Goal: Manage account settings

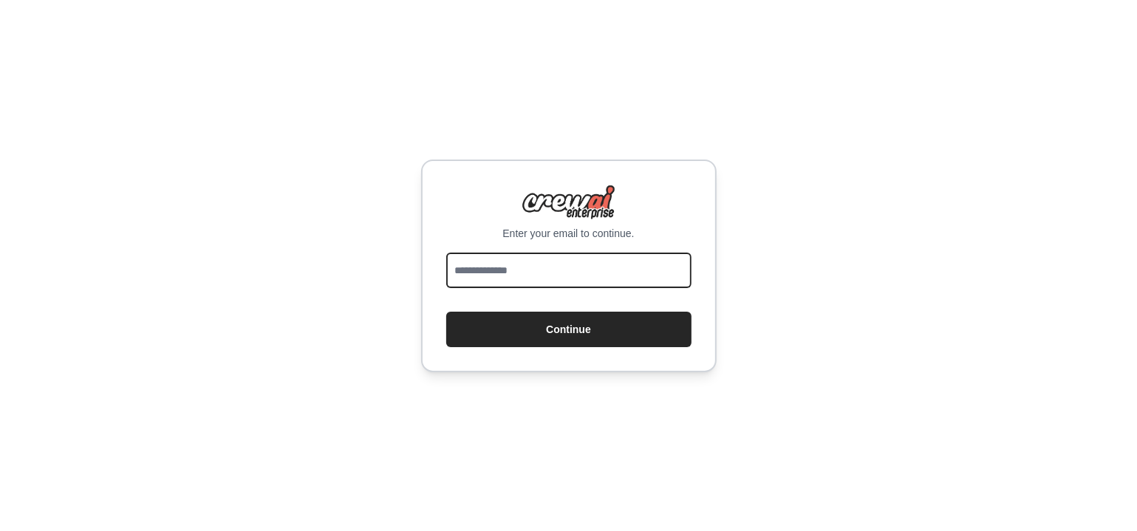
click at [572, 278] on input "email" at bounding box center [568, 270] width 245 height 35
type input "**********"
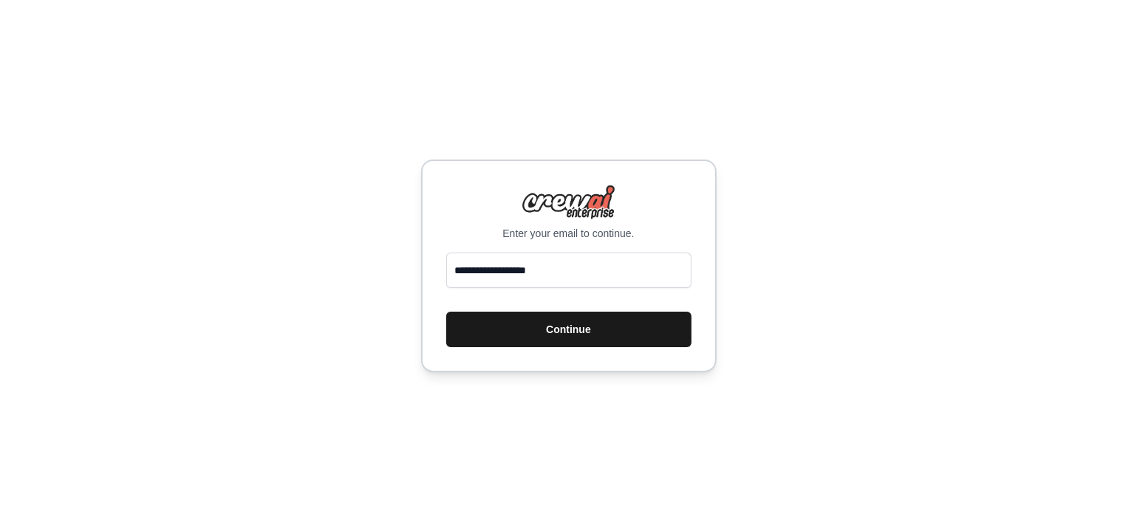
click at [566, 329] on button "Continue" at bounding box center [568, 329] width 245 height 35
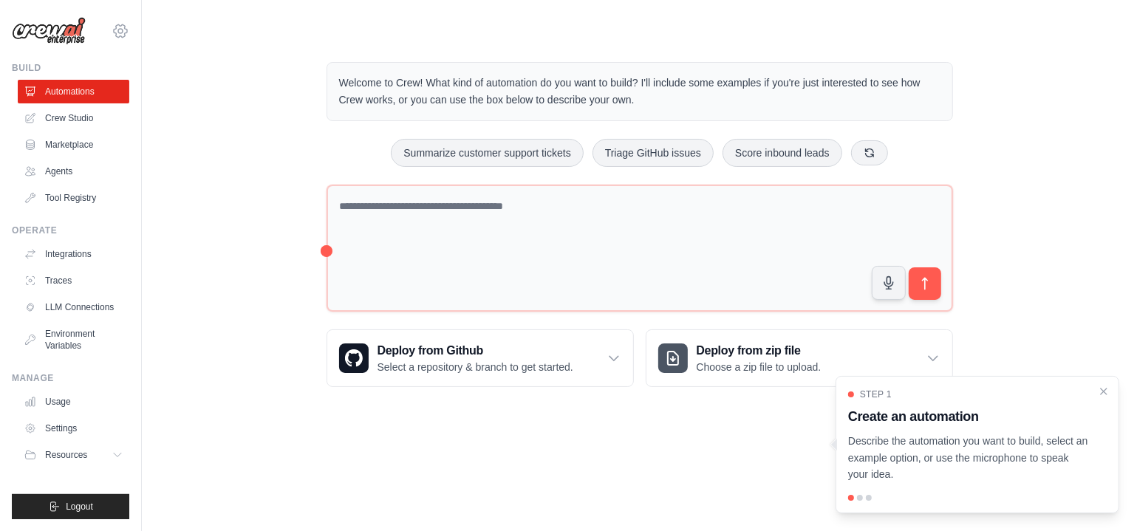
click at [119, 30] on icon at bounding box center [121, 31] width 18 height 18
click at [213, 170] on div "Welcome to Crew! What kind of automation do you want to build? I'll include som…" at bounding box center [639, 224] width 948 height 372
click at [61, 143] on link "Marketplace" at bounding box center [75, 145] width 112 height 24
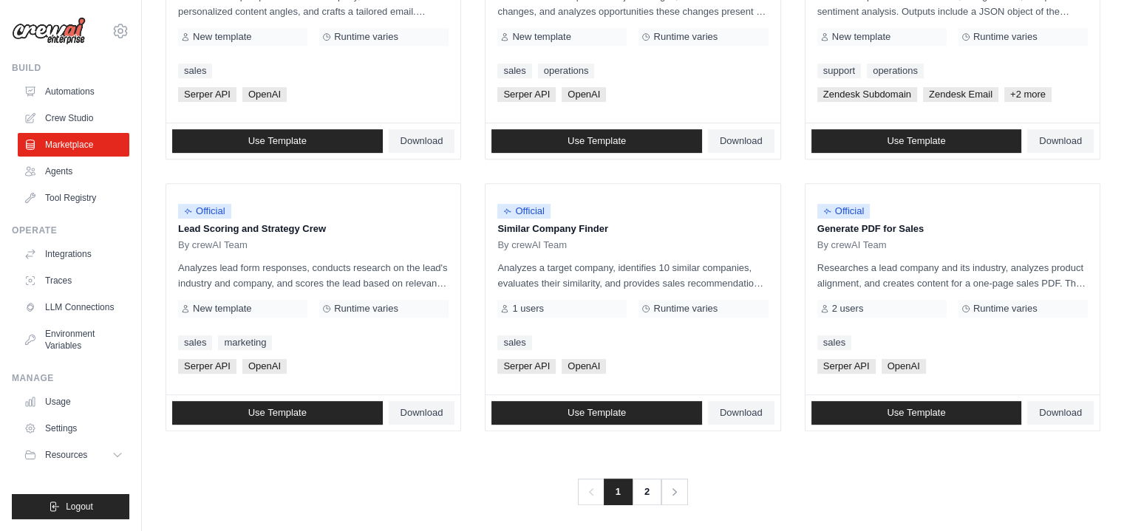
scroll to position [835, 0]
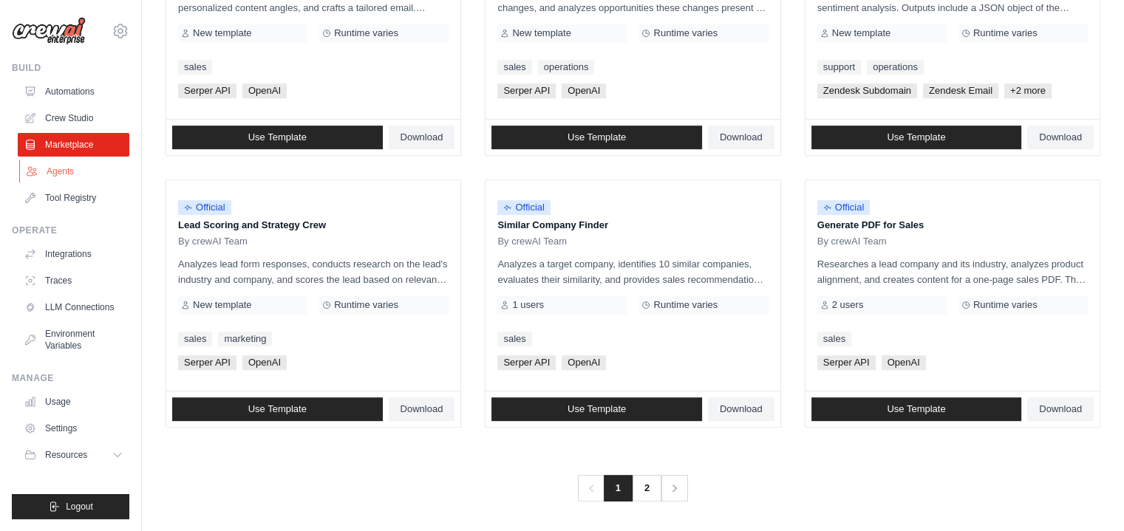
click at [59, 173] on link "Agents" at bounding box center [75, 172] width 112 height 24
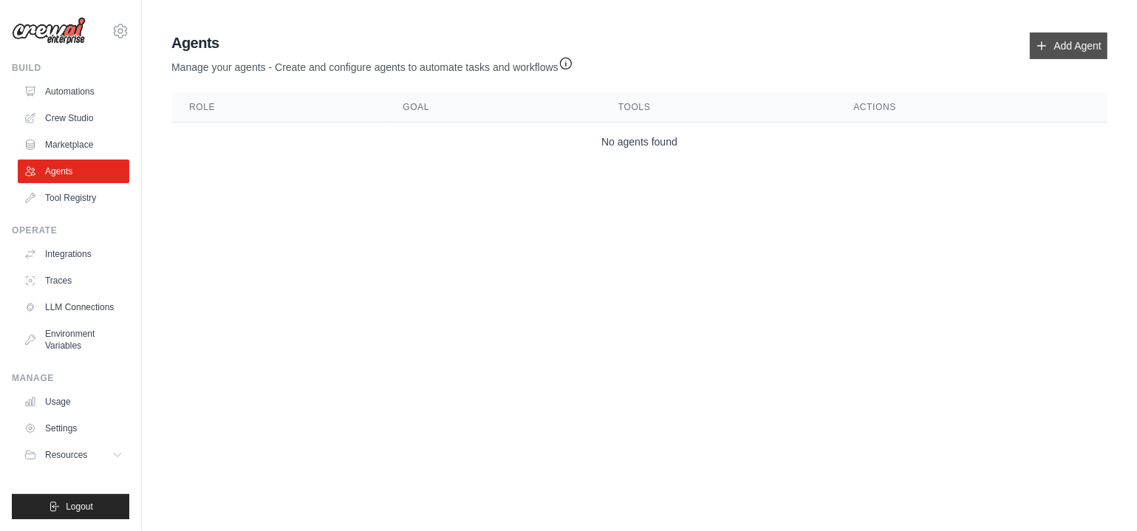
click at [1067, 48] on link "Add Agent" at bounding box center [1069, 46] width 78 height 27
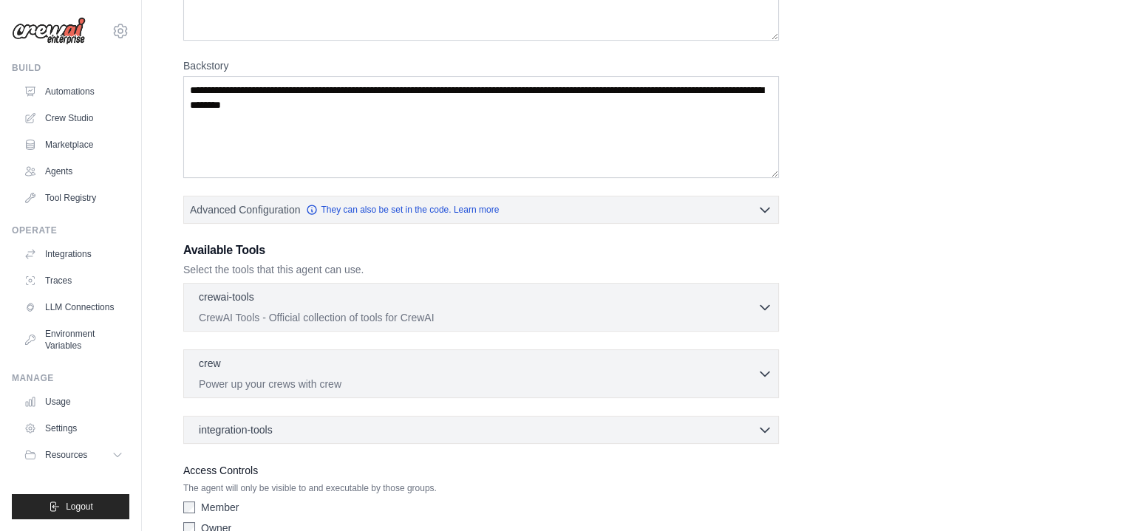
scroll to position [259, 0]
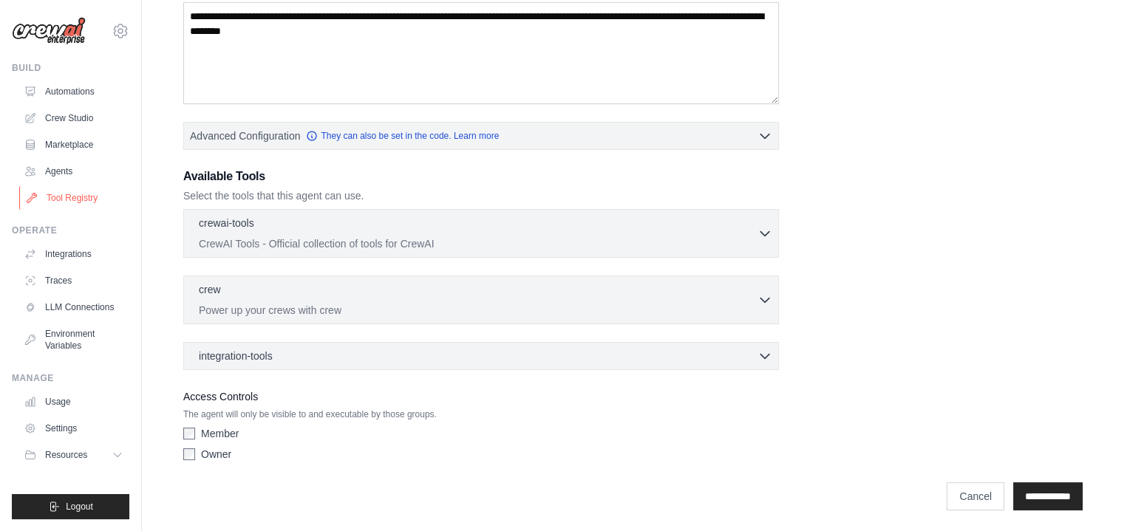
click at [61, 195] on link "Tool Registry" at bounding box center [75, 198] width 112 height 24
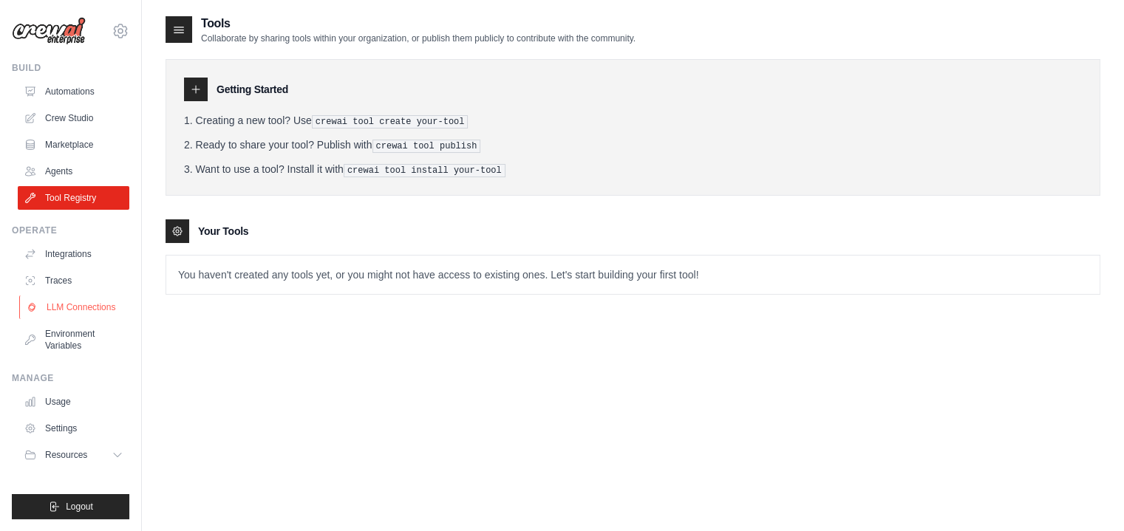
click at [71, 307] on link "LLM Connections" at bounding box center [75, 307] width 112 height 24
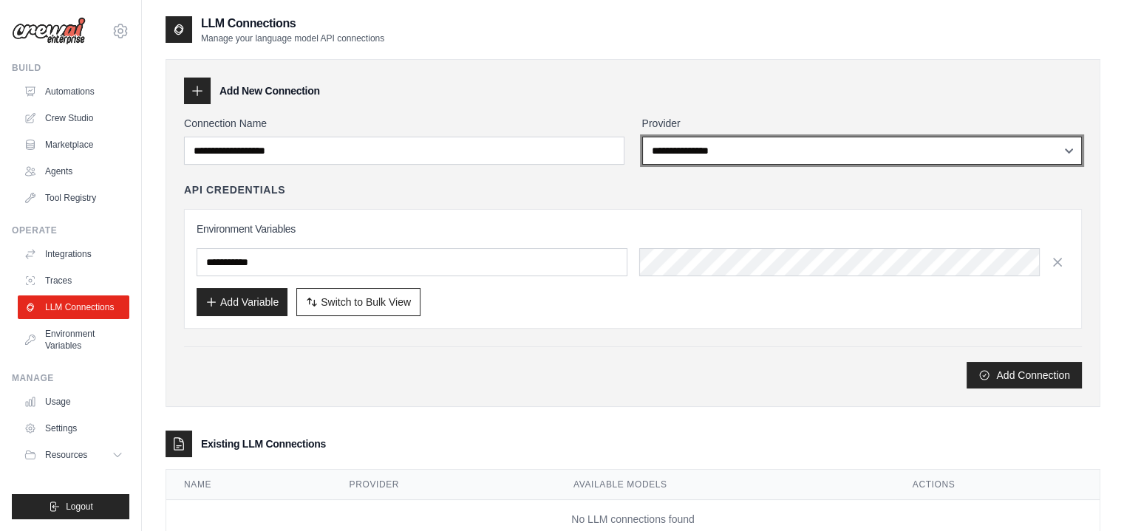
click at [748, 154] on select "**********" at bounding box center [862, 151] width 440 height 28
select select "*********"
click at [642, 137] on select "**********" at bounding box center [862, 151] width 440 height 28
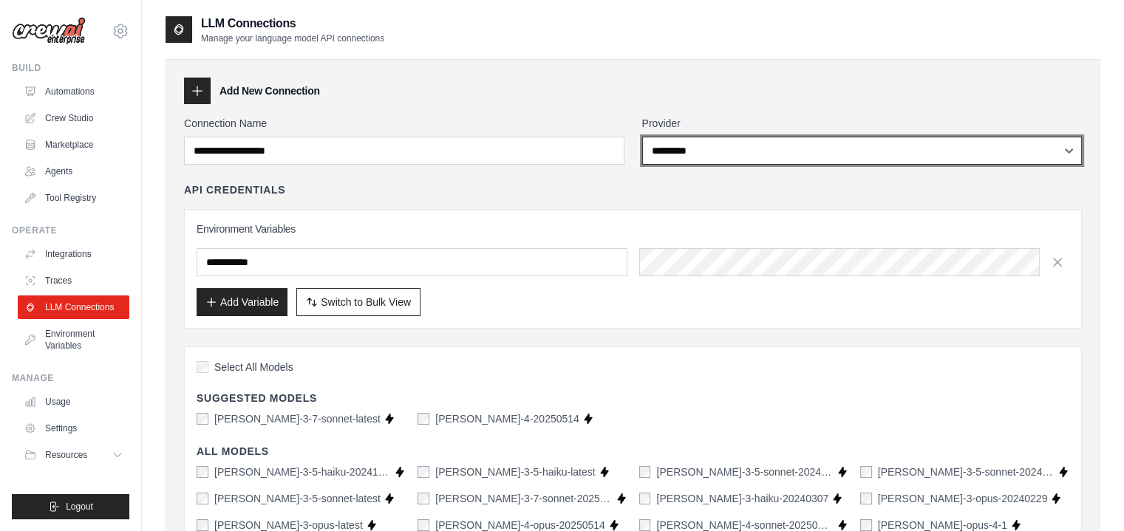
scroll to position [185, 0]
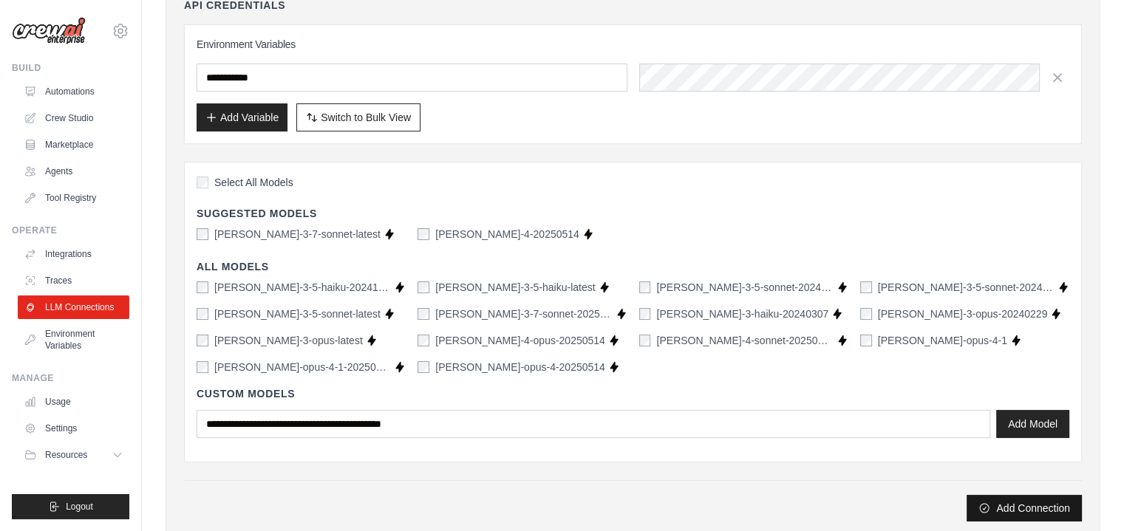
click at [1022, 505] on button "Add Connection" at bounding box center [1023, 508] width 115 height 27
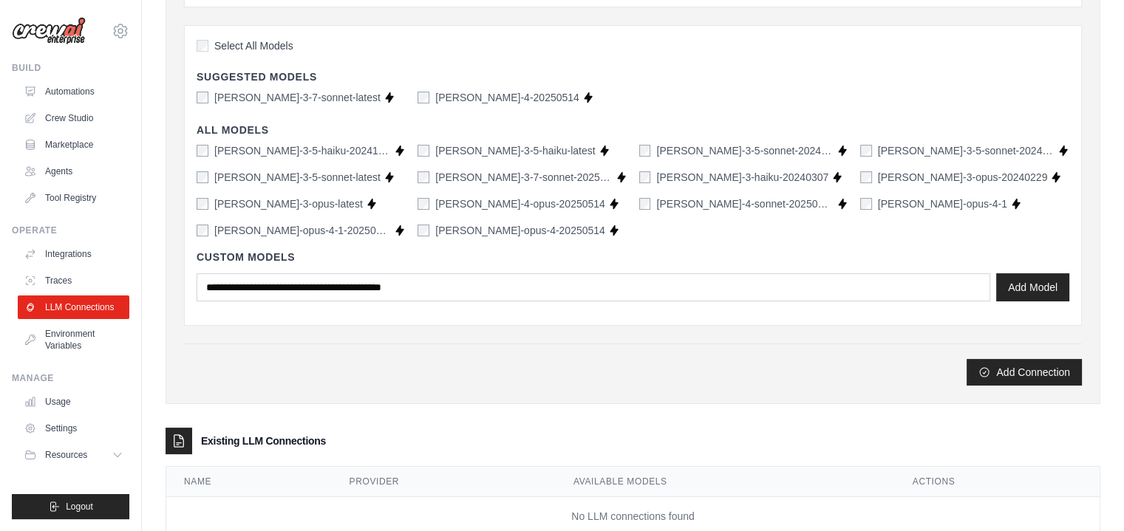
scroll to position [362, 0]
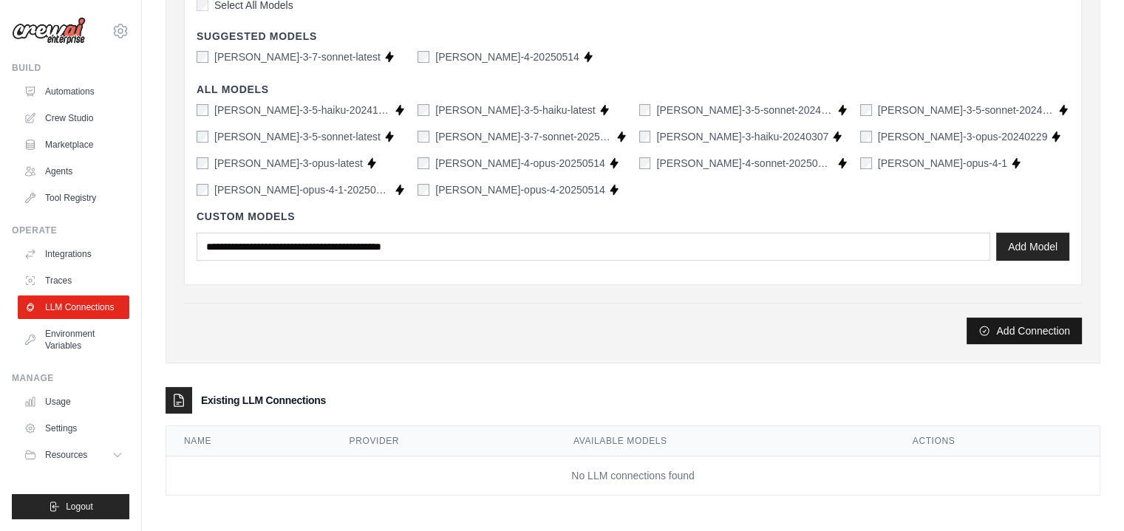
type input "**"
click at [1023, 321] on button "Add Connection" at bounding box center [1023, 331] width 115 height 27
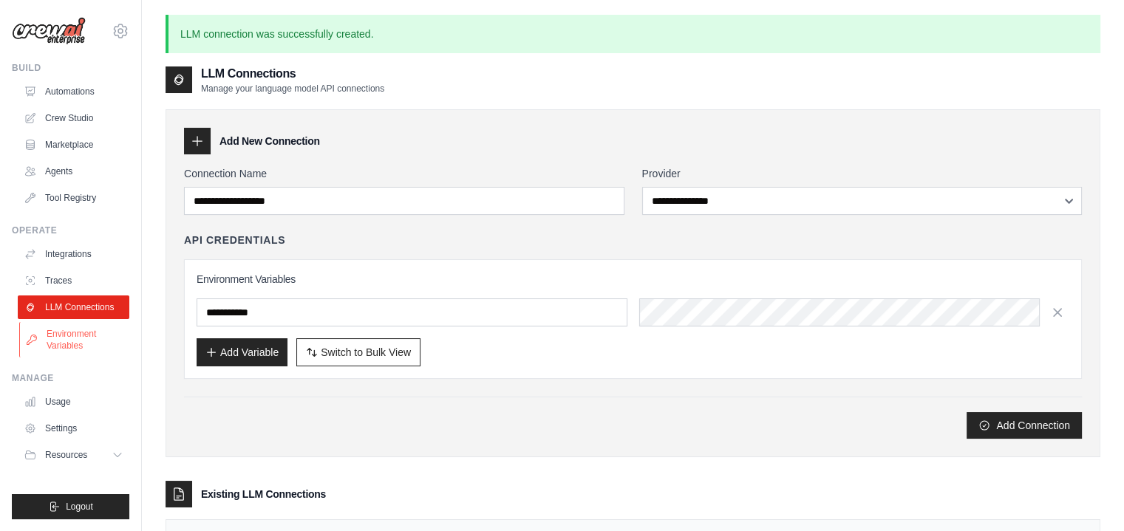
click at [74, 338] on link "Environment Variables" at bounding box center [75, 339] width 112 height 35
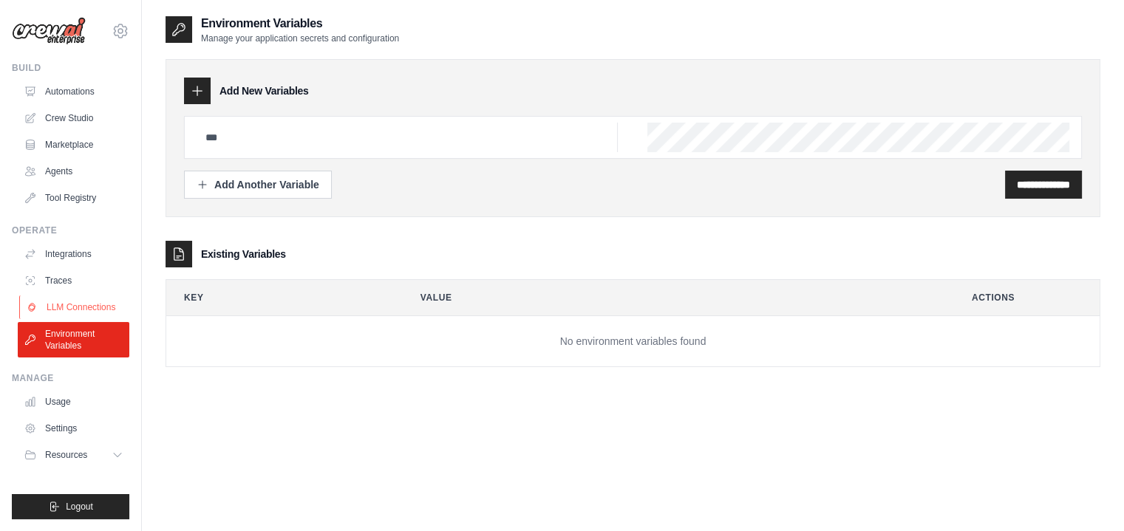
click at [77, 307] on link "LLM Connections" at bounding box center [75, 307] width 112 height 24
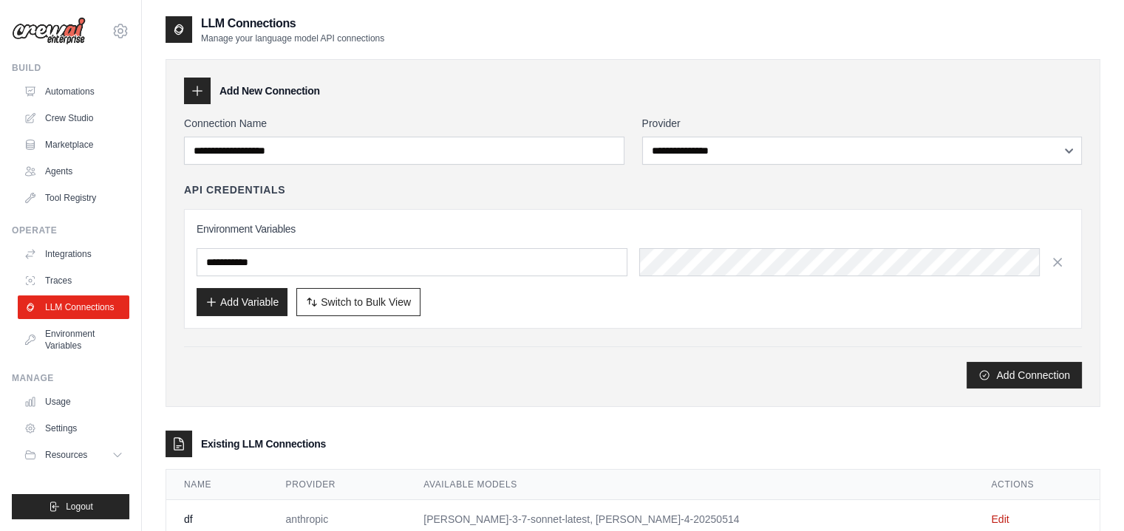
scroll to position [44, 0]
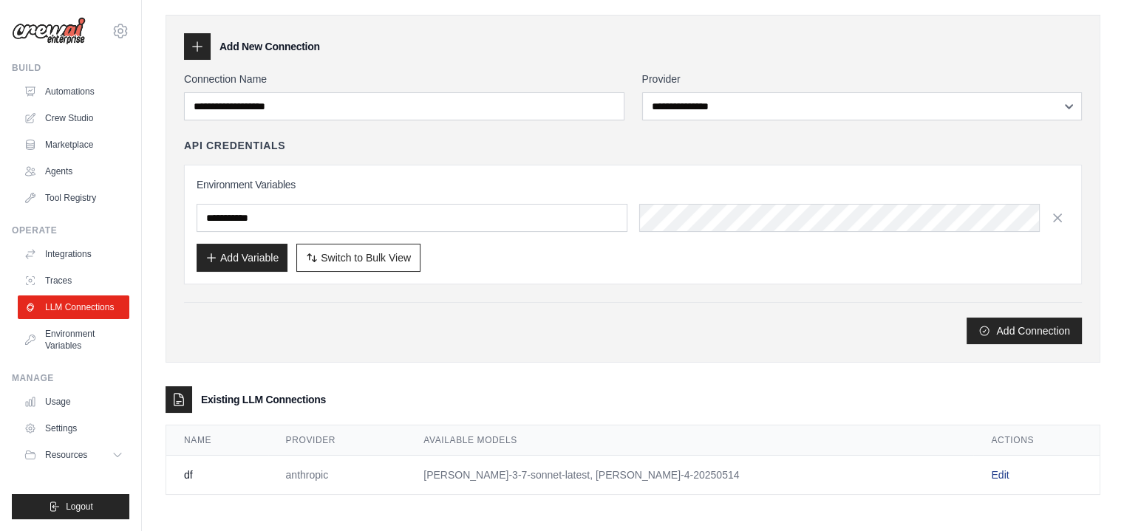
click at [991, 469] on link "Edit" at bounding box center [1000, 475] width 18 height 12
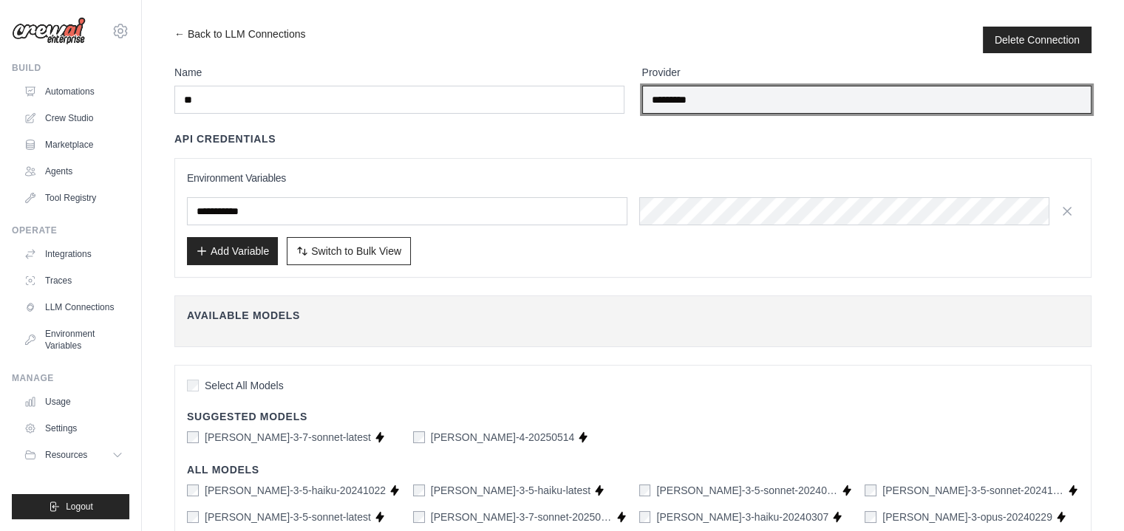
click at [742, 97] on input "*********" at bounding box center [867, 100] width 450 height 28
drag, startPoint x: 743, startPoint y: 97, endPoint x: 605, endPoint y: 100, distance: 138.2
click at [605, 100] on div "Name ** Provider *********" at bounding box center [632, 89] width 917 height 49
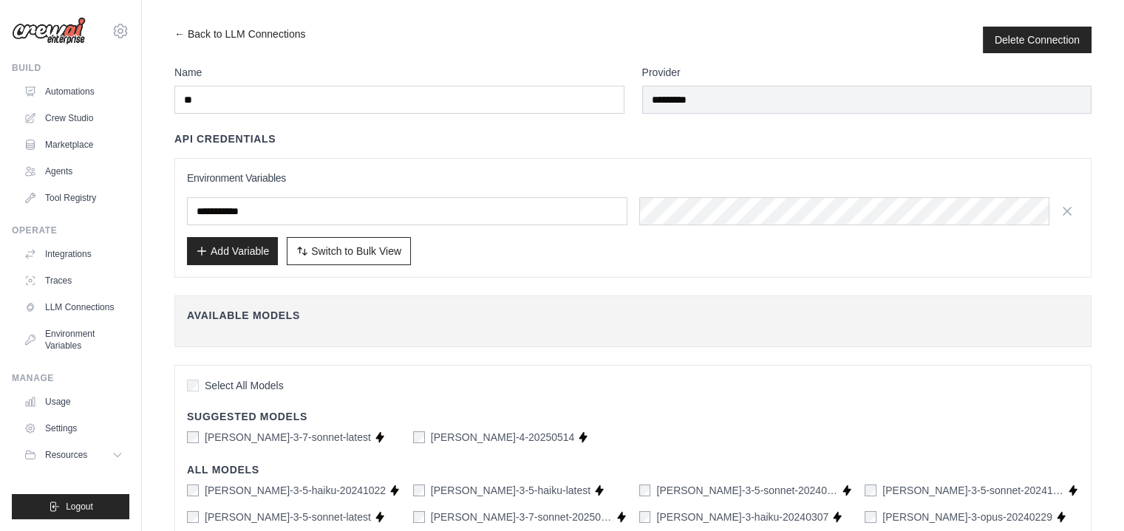
click at [756, 166] on div "Environment Variables Add Variable Switch to Bulk View Switch to Table View" at bounding box center [632, 218] width 917 height 120
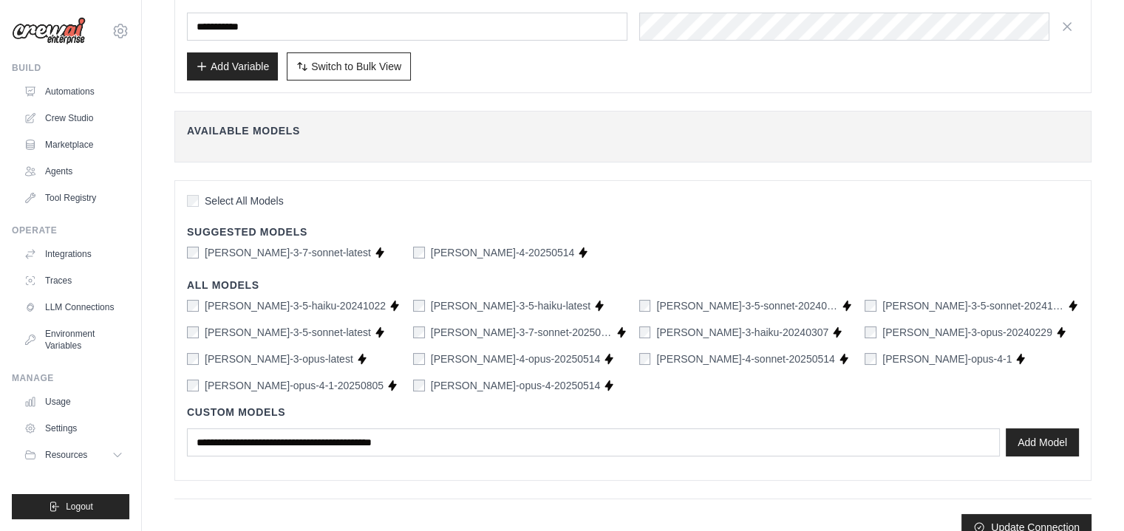
scroll to position [206, 0]
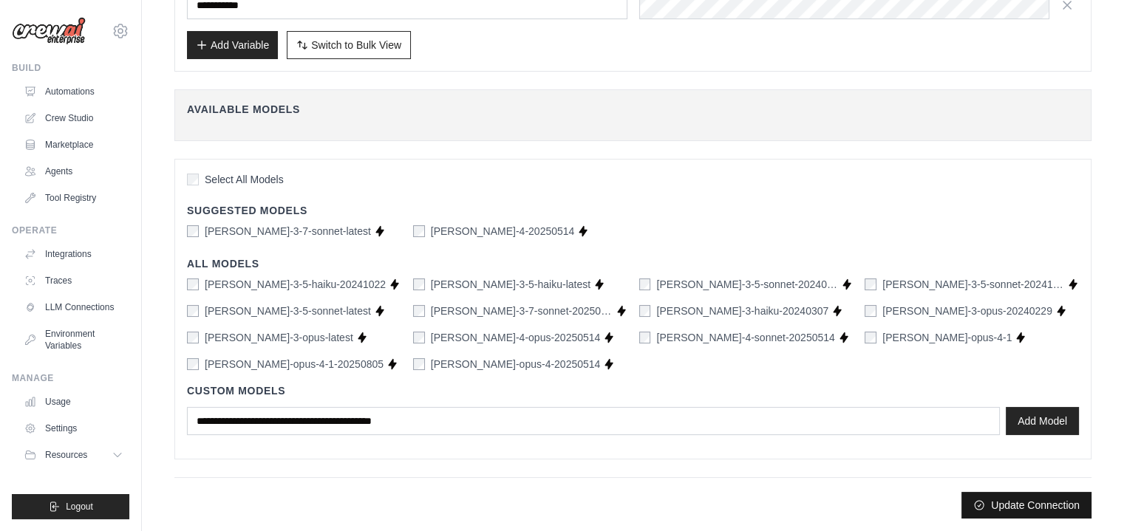
click at [1045, 499] on button "Update Connection" at bounding box center [1026, 505] width 130 height 27
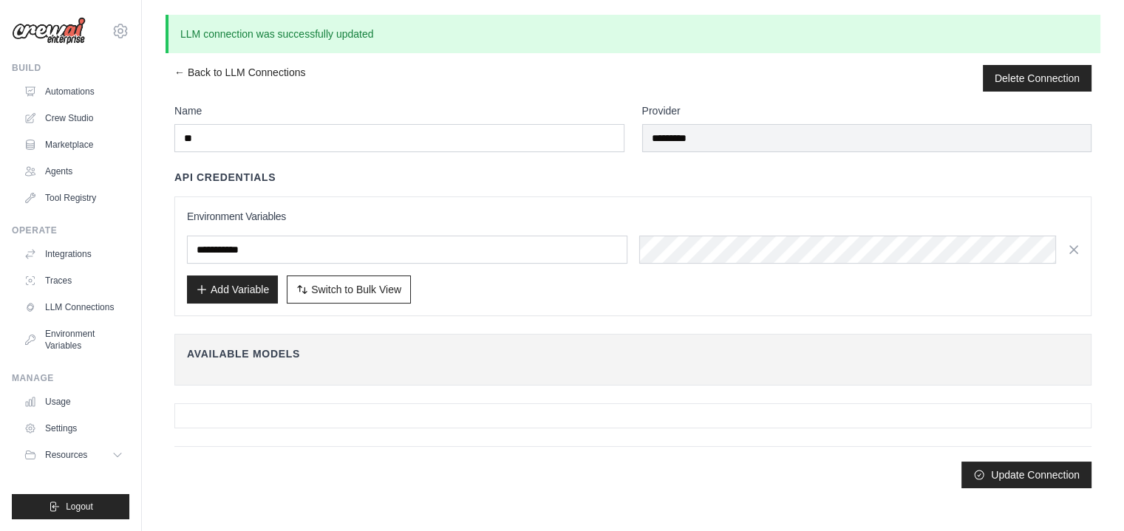
scroll to position [0, 0]
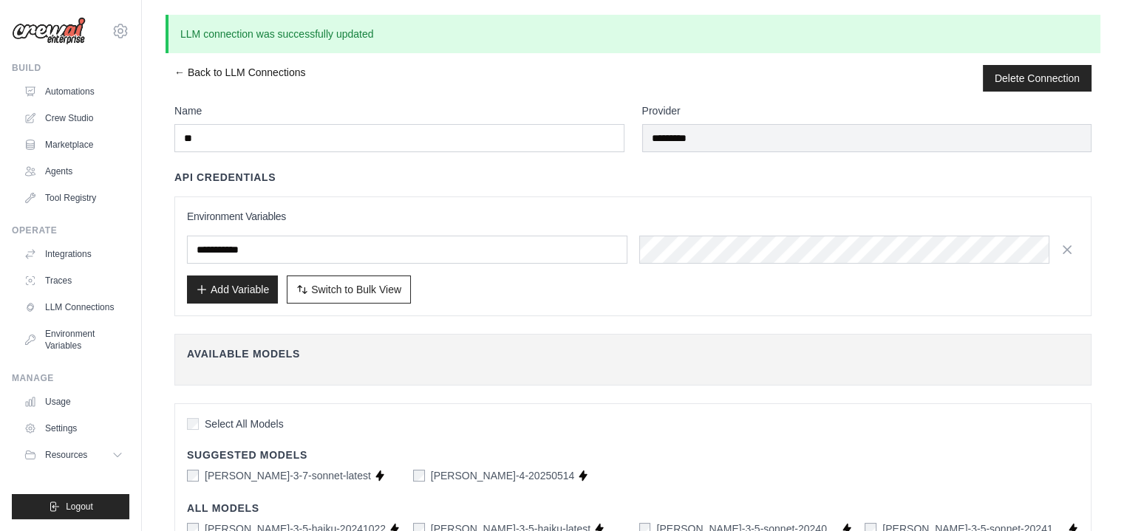
click at [180, 72] on link "← Back to LLM Connections" at bounding box center [239, 78] width 131 height 27
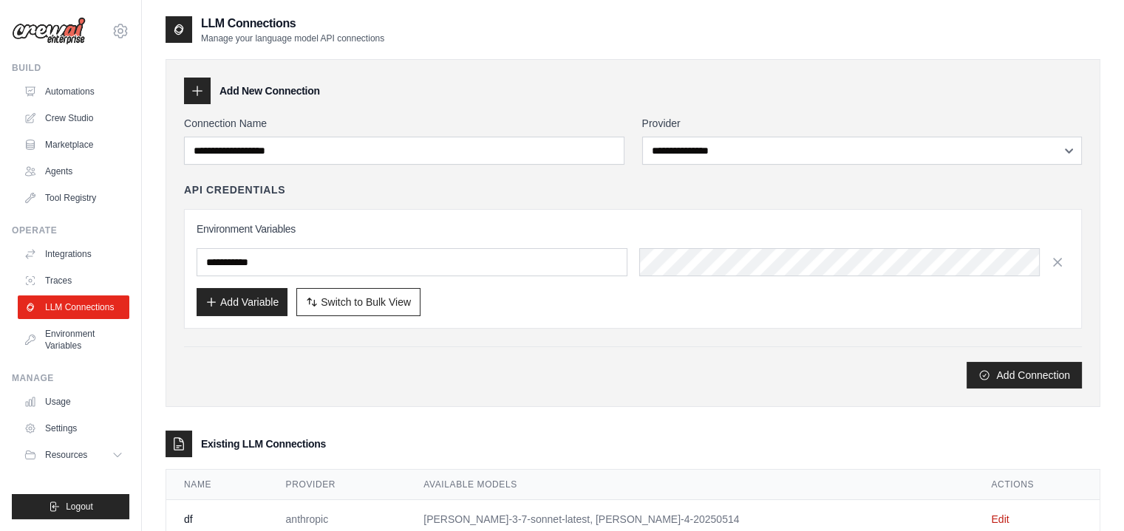
scroll to position [44, 0]
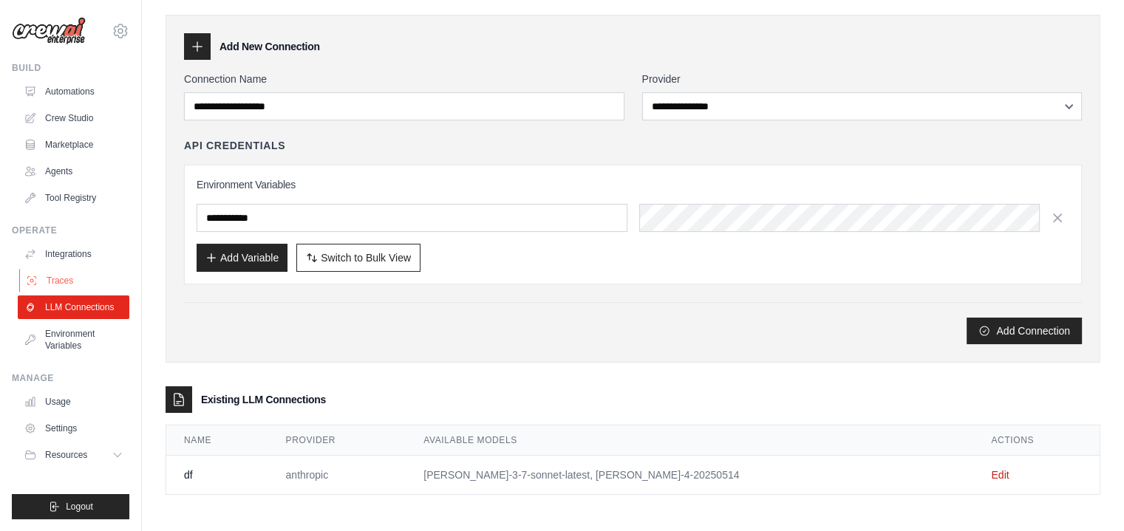
click at [50, 278] on link "Traces" at bounding box center [75, 281] width 112 height 24
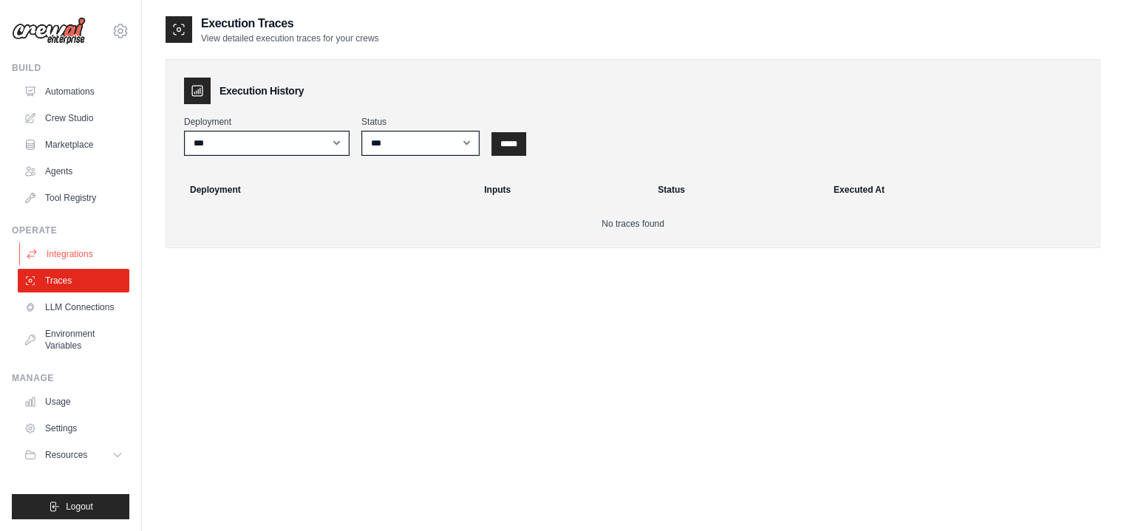
click at [71, 252] on link "Integrations" at bounding box center [75, 254] width 112 height 24
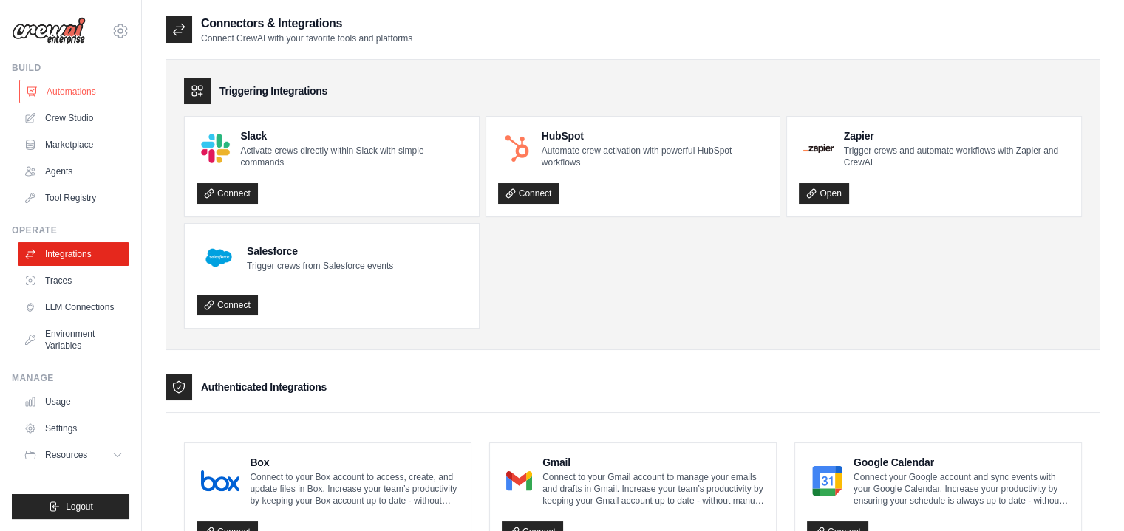
click at [62, 93] on link "Automations" at bounding box center [75, 92] width 112 height 24
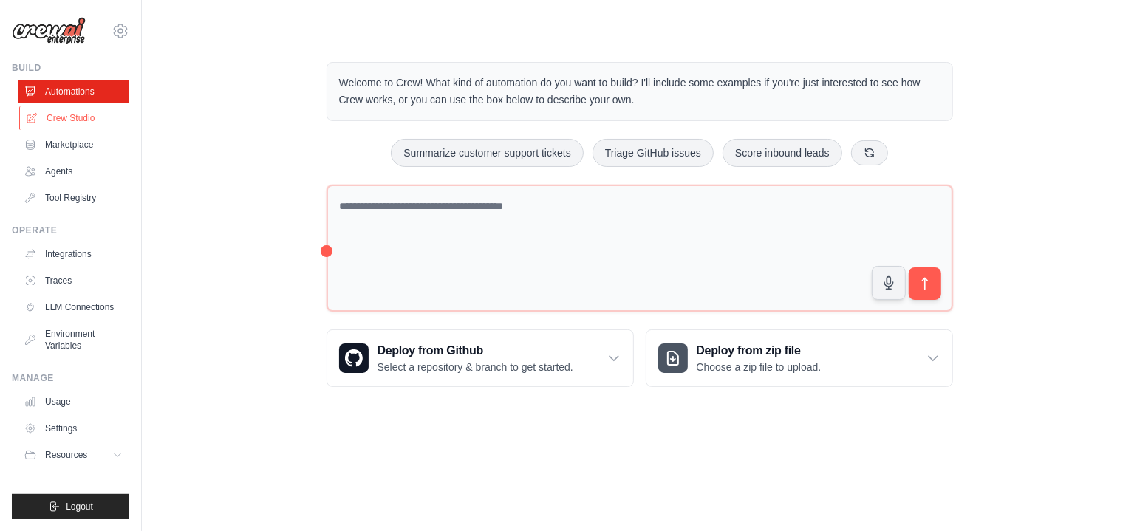
click at [82, 117] on link "Crew Studio" at bounding box center [75, 118] width 112 height 24
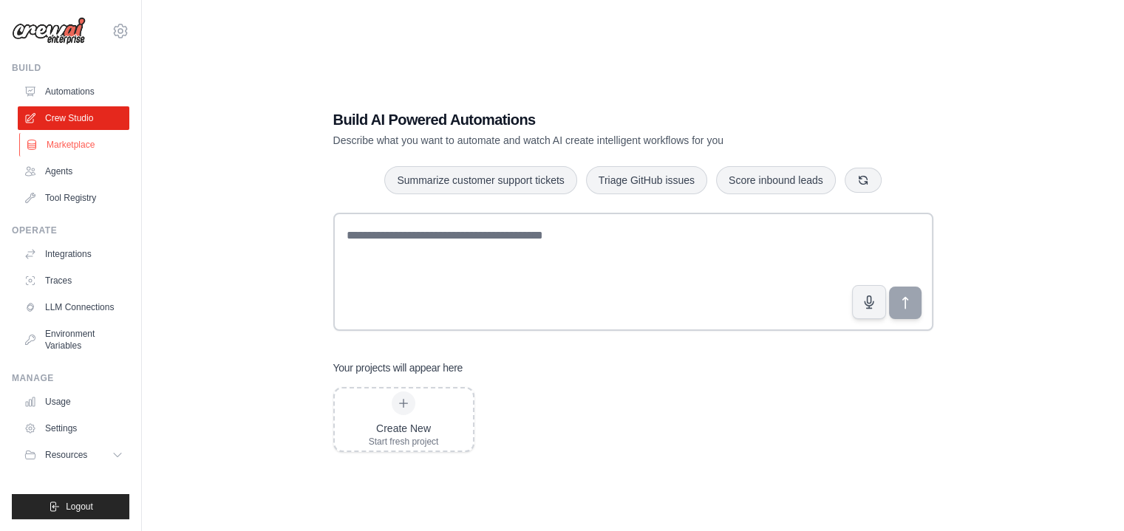
click at [76, 143] on link "Marketplace" at bounding box center [75, 145] width 112 height 24
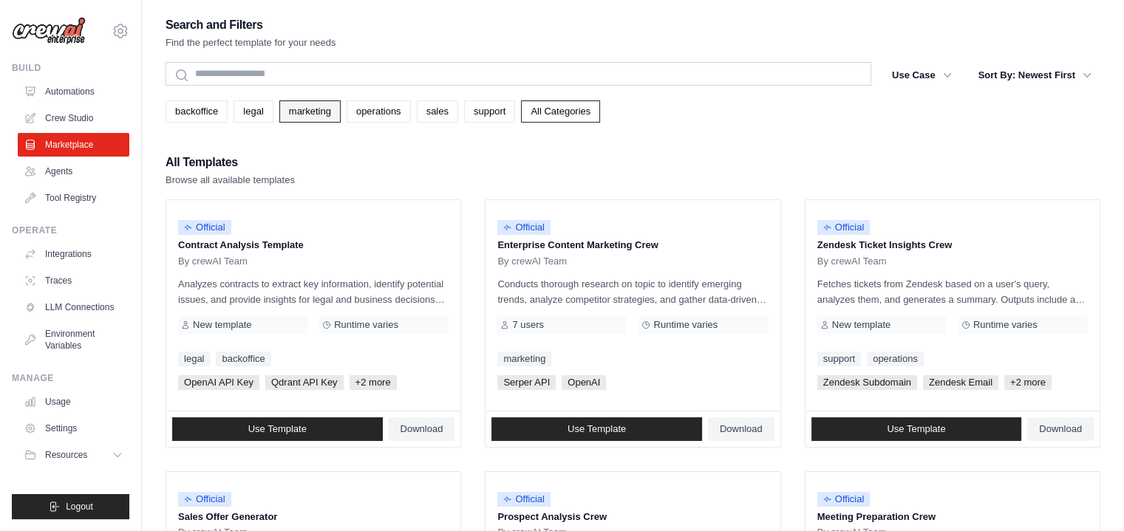
click at [331, 105] on link "marketing" at bounding box center [309, 111] width 61 height 22
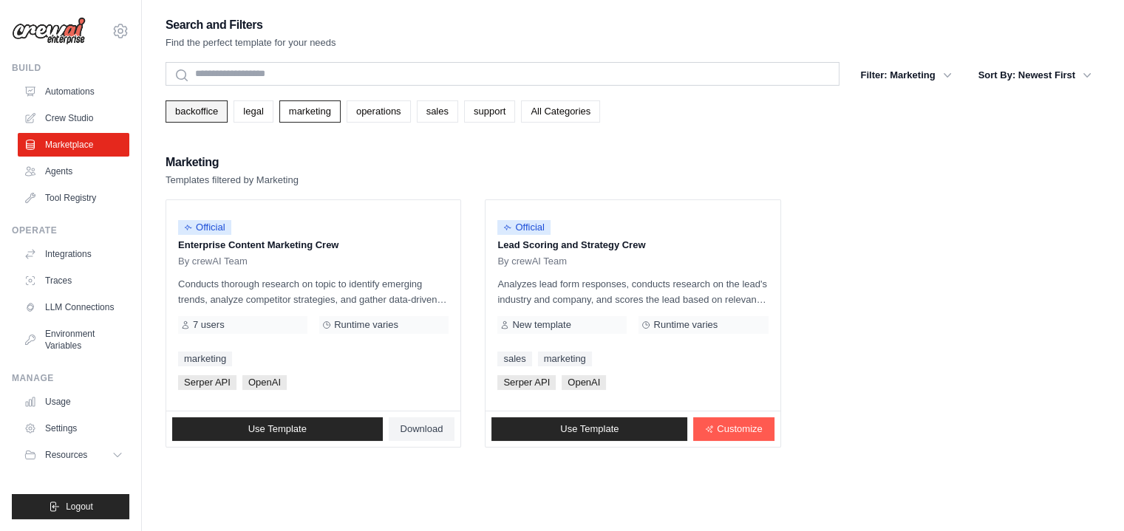
click at [187, 109] on link "backoffice" at bounding box center [196, 111] width 62 height 22
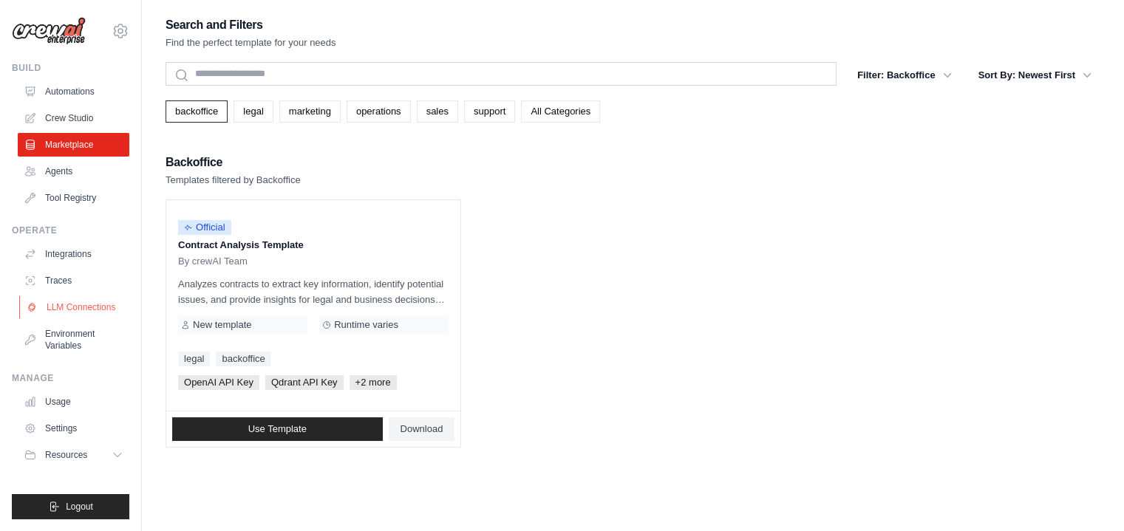
click at [72, 301] on link "LLM Connections" at bounding box center [75, 307] width 112 height 24
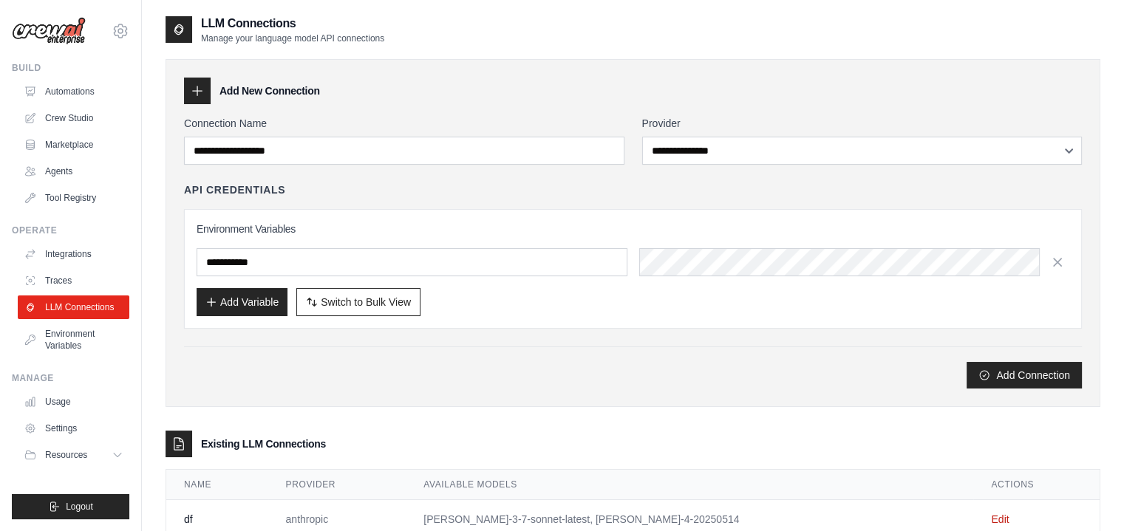
scroll to position [44, 0]
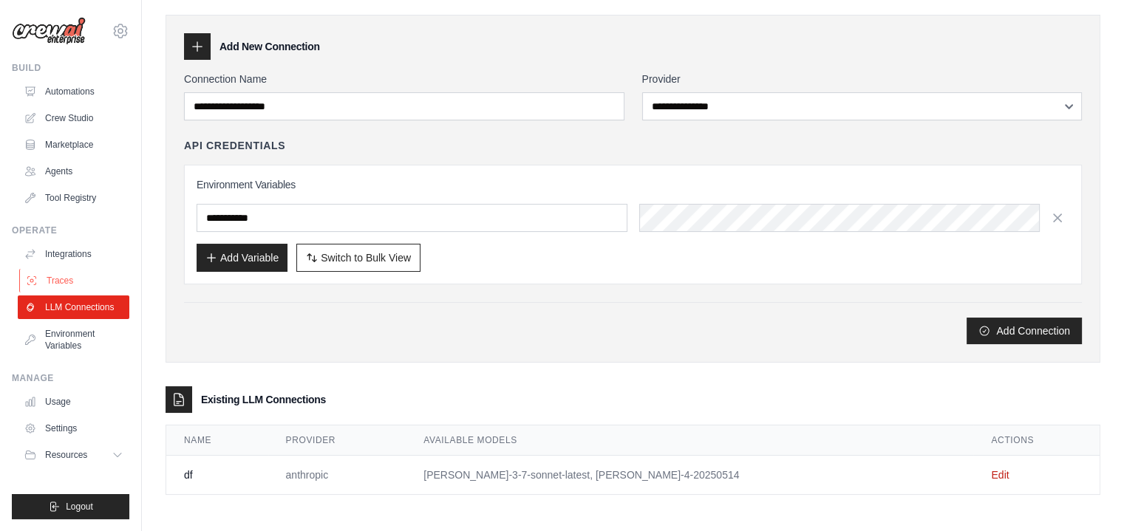
click at [54, 278] on link "Traces" at bounding box center [75, 281] width 112 height 24
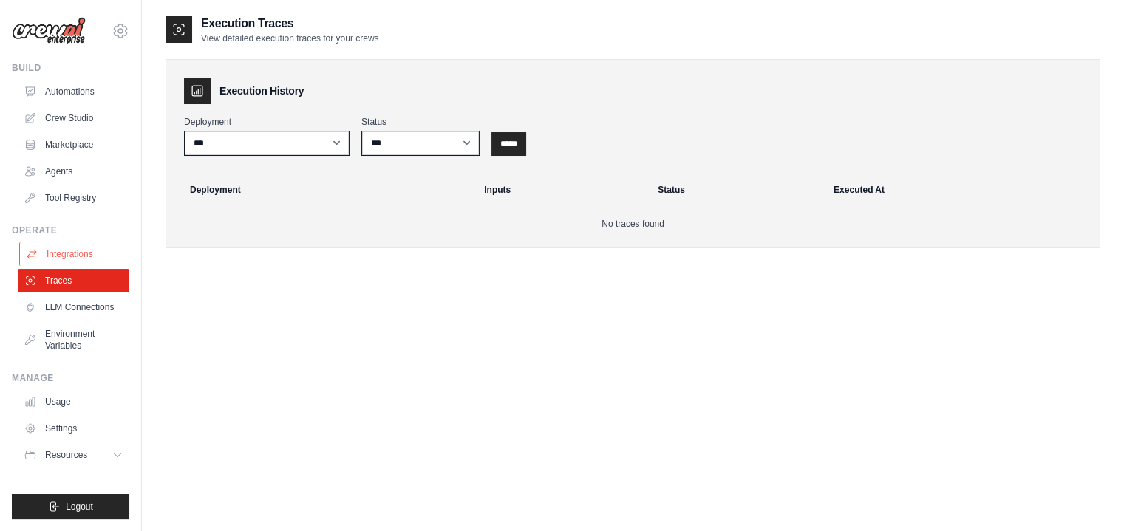
click at [55, 255] on link "Integrations" at bounding box center [75, 254] width 112 height 24
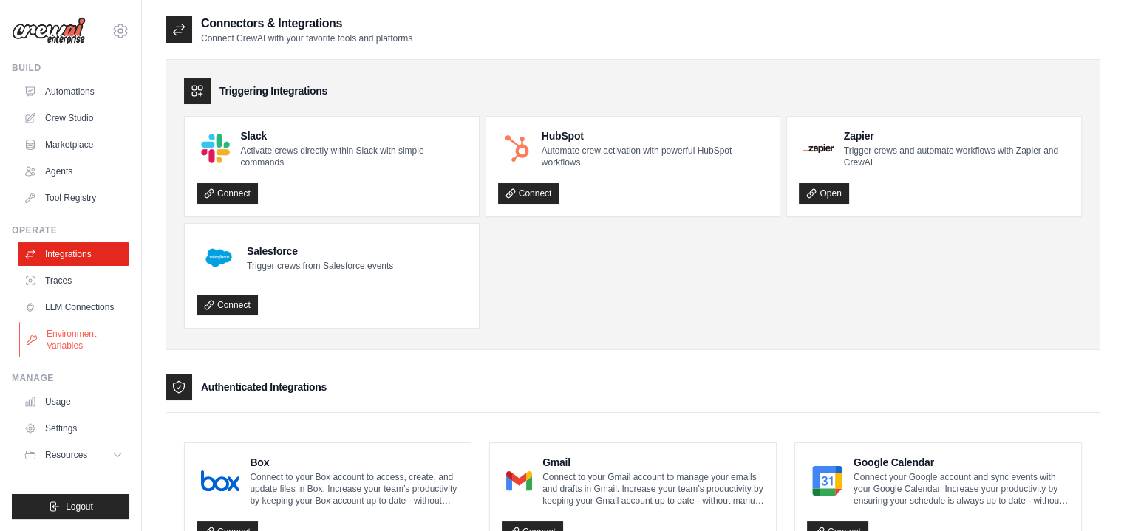
scroll to position [277, 0]
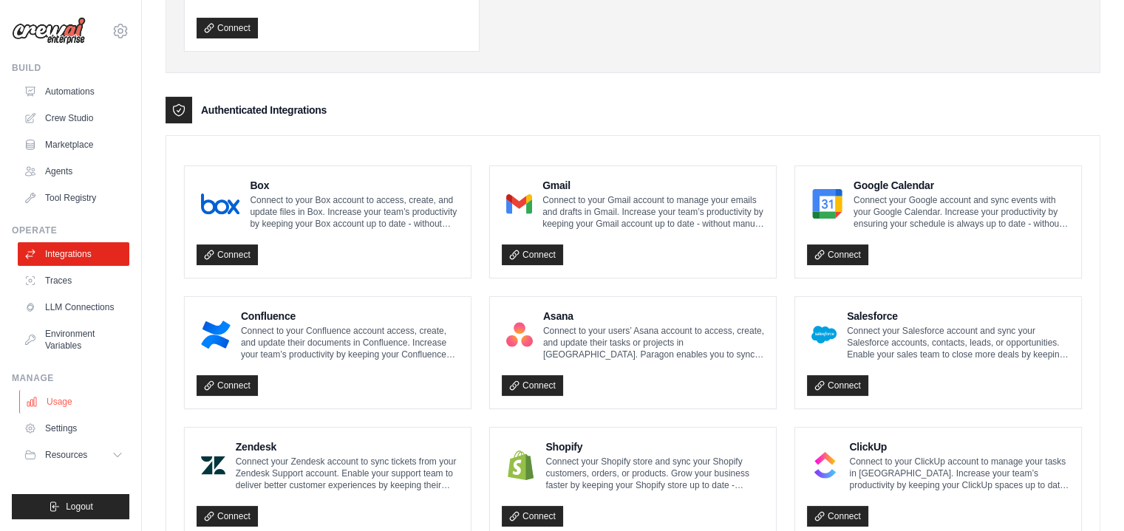
click at [63, 395] on link "Usage" at bounding box center [75, 402] width 112 height 24
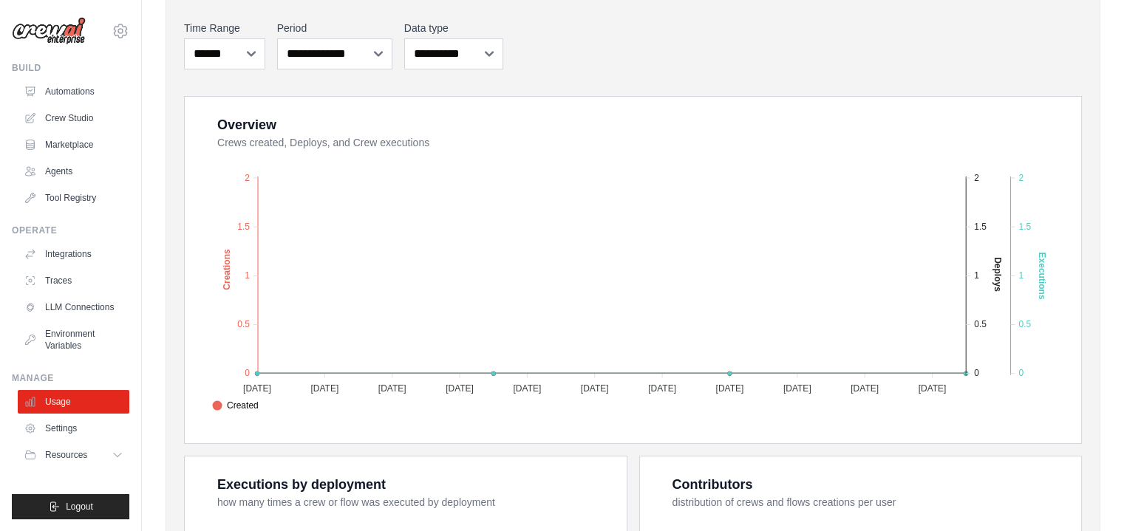
scroll to position [277, 0]
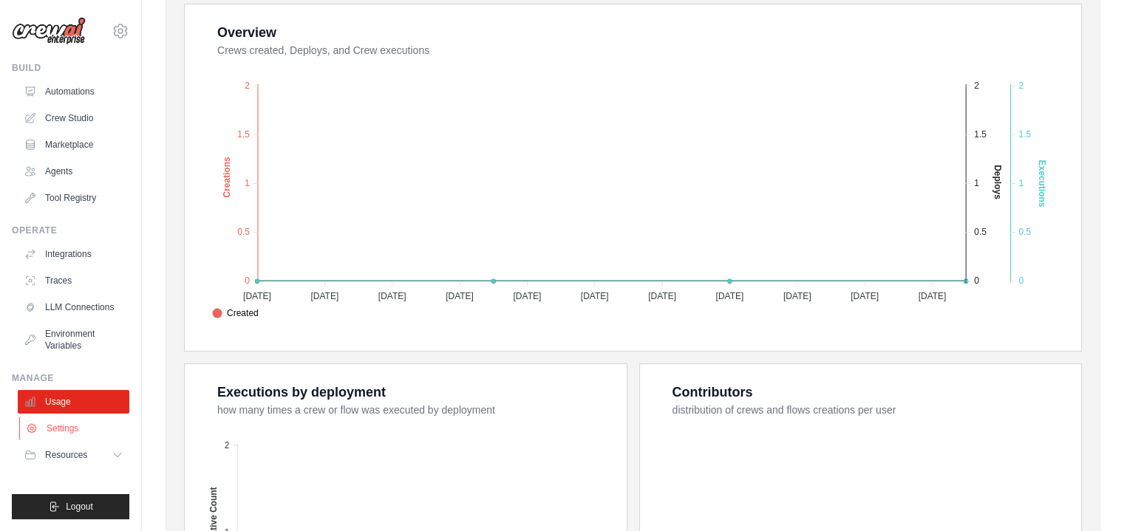
click at [84, 426] on link "Settings" at bounding box center [75, 429] width 112 height 24
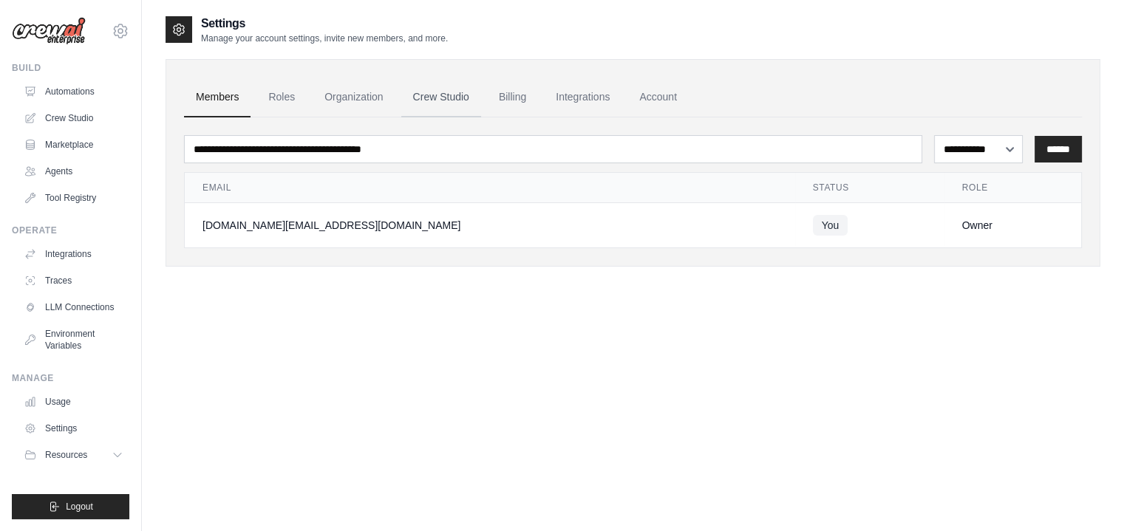
click at [451, 96] on link "Crew Studio" at bounding box center [441, 98] width 80 height 40
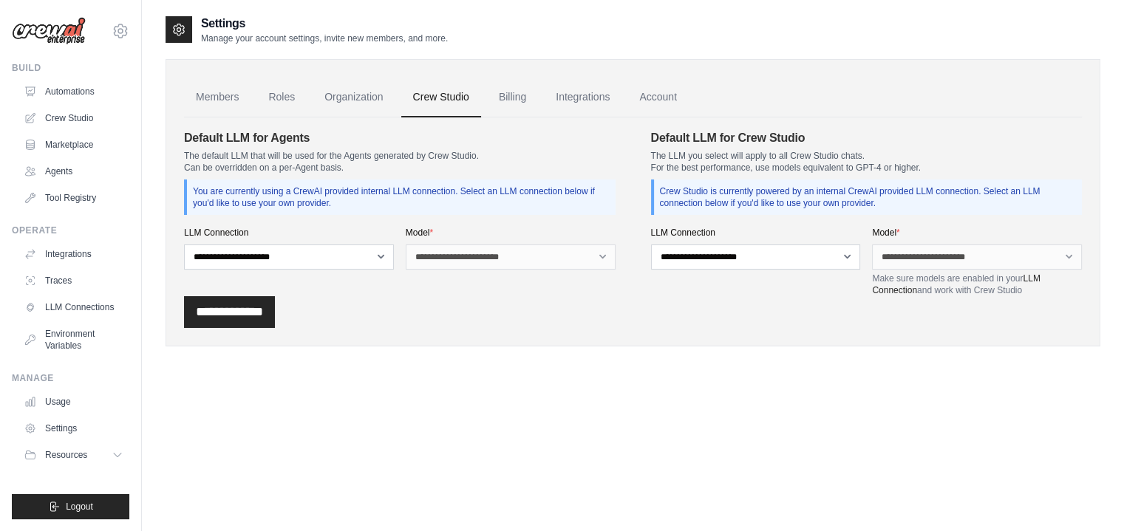
click at [523, 101] on link "Billing" at bounding box center [512, 98] width 51 height 40
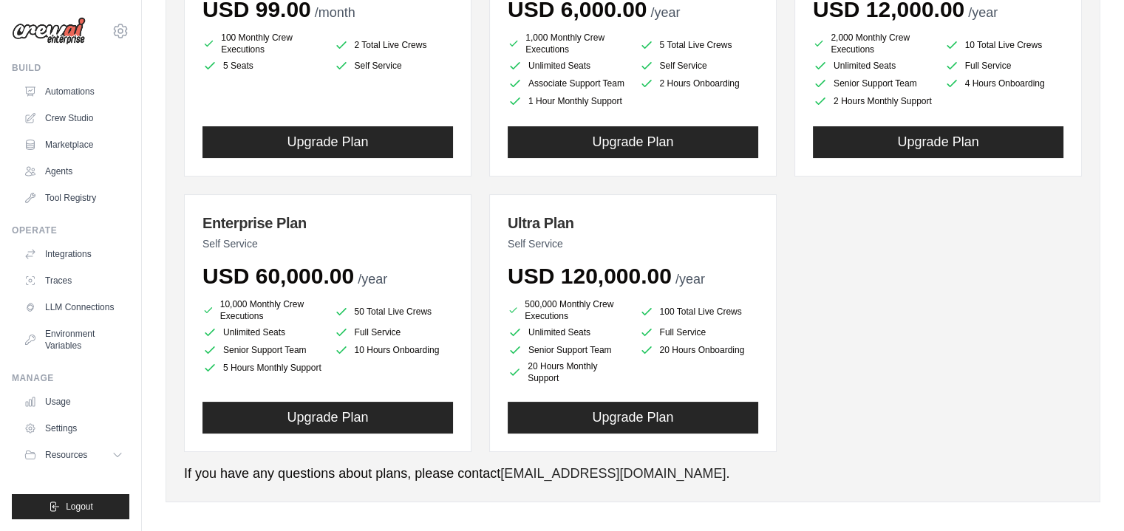
scroll to position [284, 0]
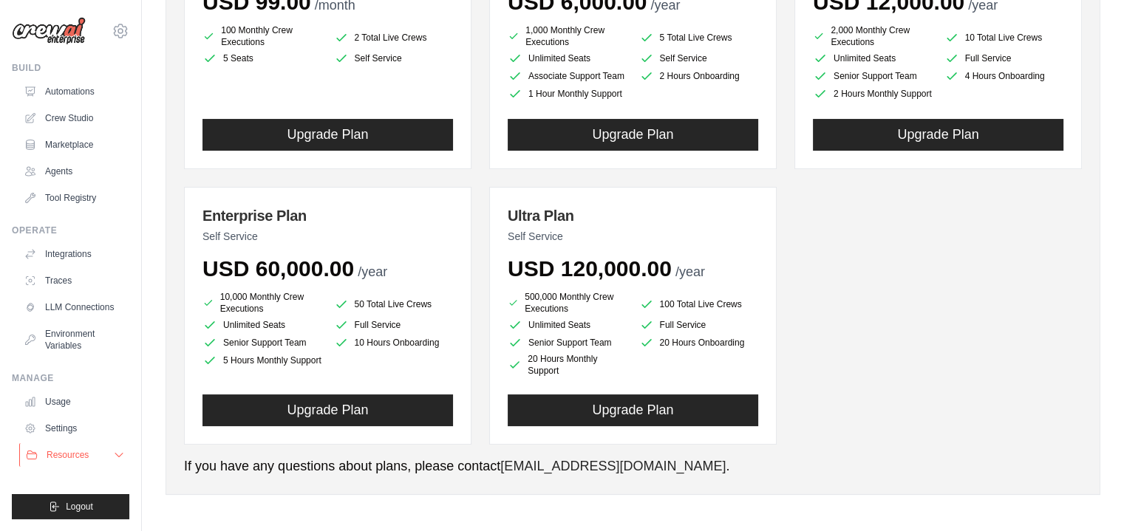
click at [86, 454] on span "Resources" at bounding box center [68, 455] width 42 height 12
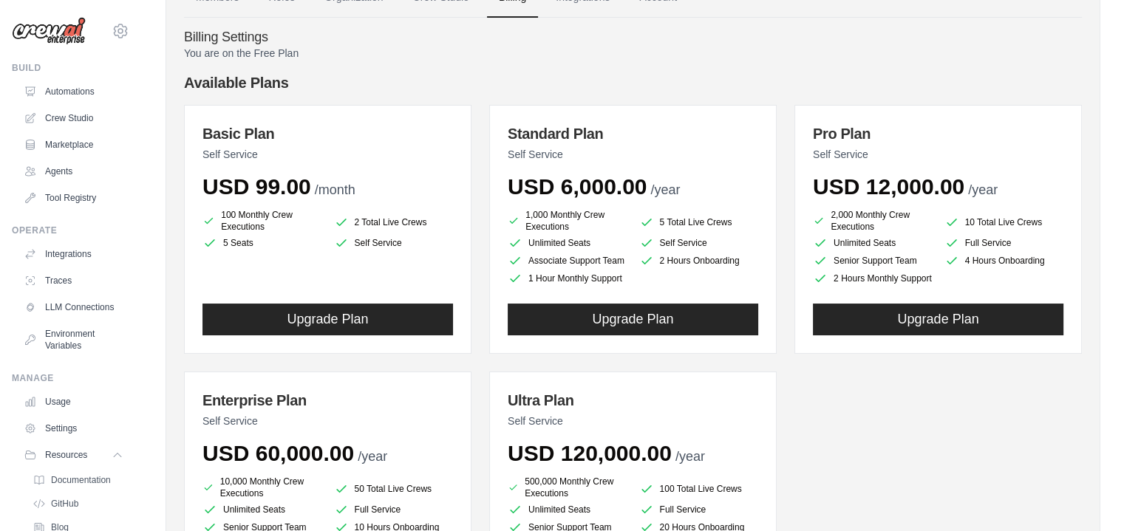
scroll to position [7, 0]
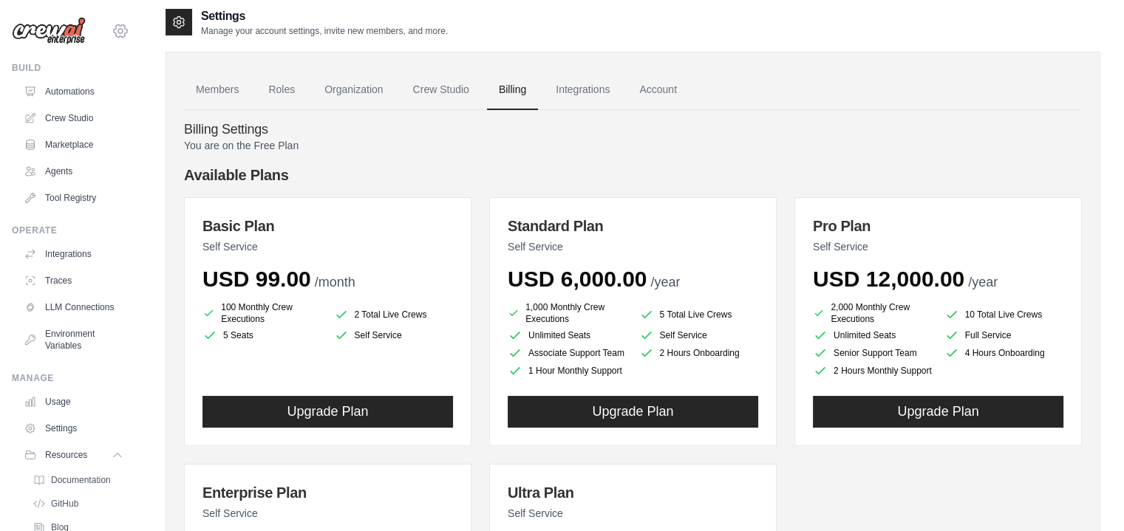
click at [112, 27] on icon at bounding box center [121, 31] width 18 height 18
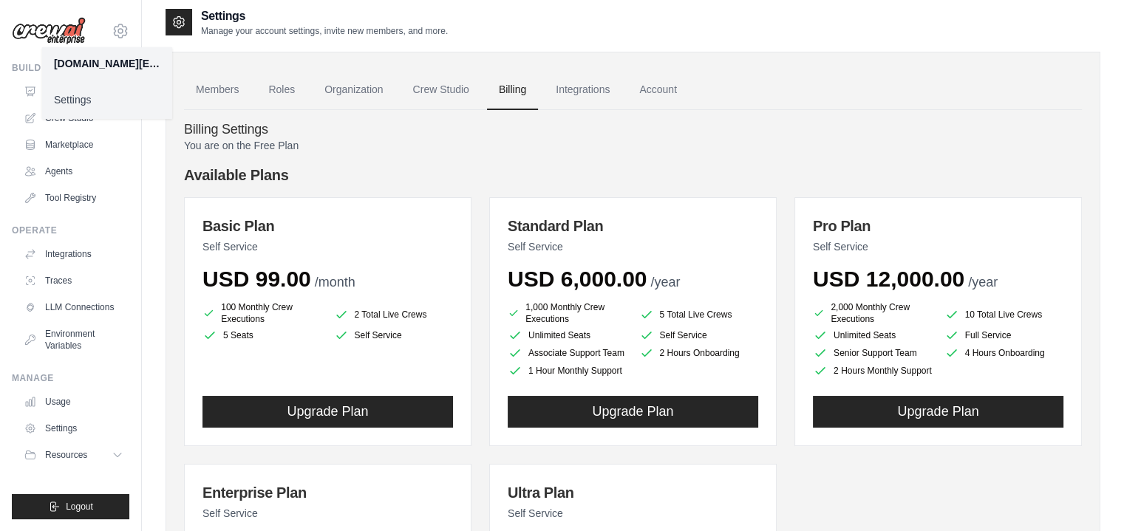
click at [79, 95] on link "Settings" at bounding box center [107, 99] width 130 height 27
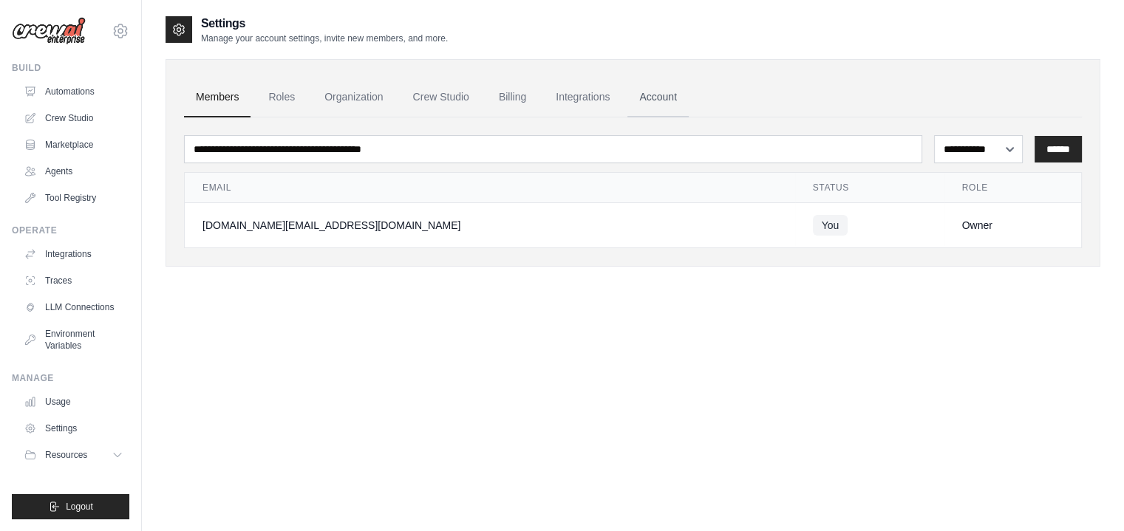
click at [648, 95] on link "Account" at bounding box center [657, 98] width 61 height 40
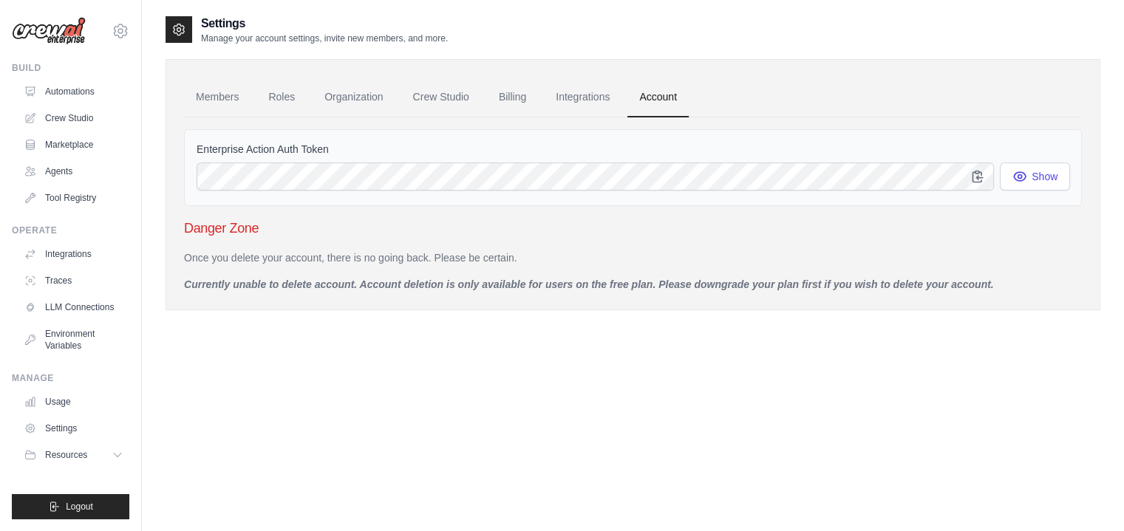
click at [199, 210] on div "Enterprise Action Auth Token Show Danger Zone Once you delete your account, the…" at bounding box center [633, 204] width 898 height 174
click at [367, 264] on div "Once you delete your account, there is no going back. Please be certain. Curren…" at bounding box center [633, 270] width 898 height 41
click at [464, 251] on p "Once you delete your account, there is no going back. Please be certain." at bounding box center [633, 257] width 898 height 15
click at [517, 252] on p "Once you delete your account, there is no going back. Please be certain." at bounding box center [633, 257] width 898 height 15
click at [983, 278] on p "Currently unable to delete account. Account deletion is only available for user…" at bounding box center [633, 284] width 898 height 15
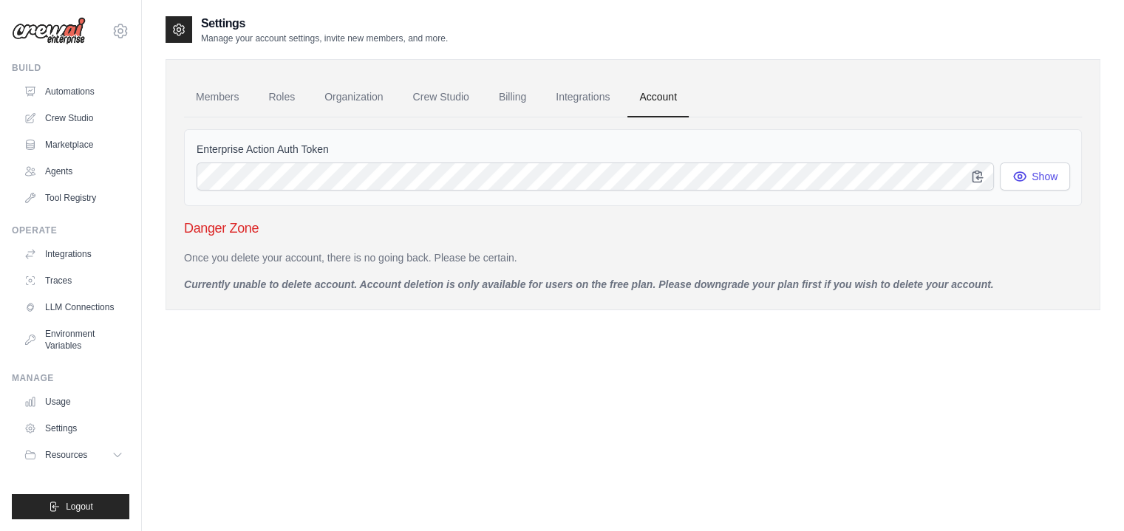
click at [197, 287] on p "Currently unable to delete account. Account deletion is only available for user…" at bounding box center [633, 284] width 898 height 15
click at [1022, 172] on icon "button" at bounding box center [1019, 175] width 15 height 15
click at [583, 98] on link "Integrations" at bounding box center [583, 98] width 78 height 40
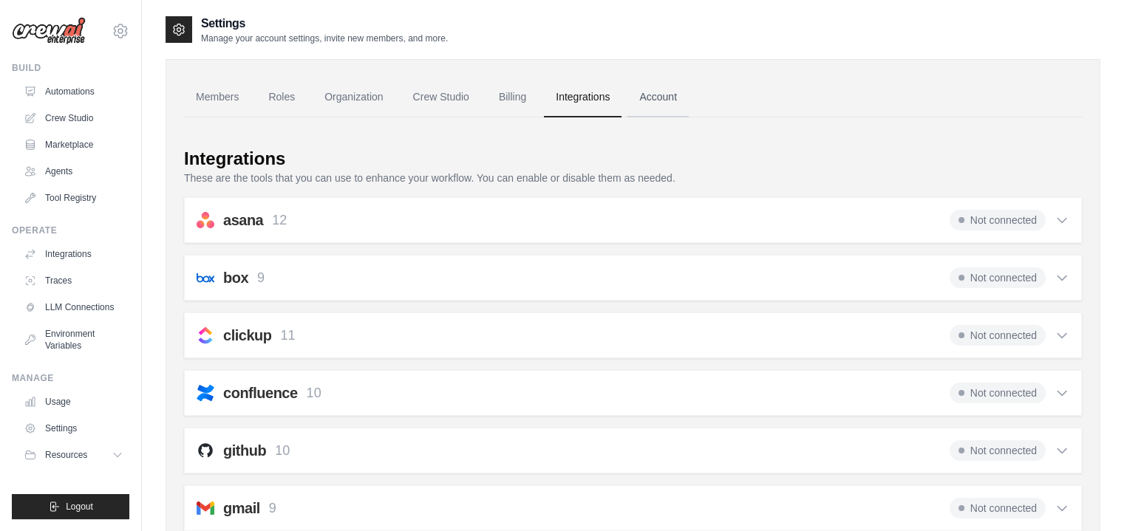
click at [659, 96] on link "Account" at bounding box center [657, 98] width 61 height 40
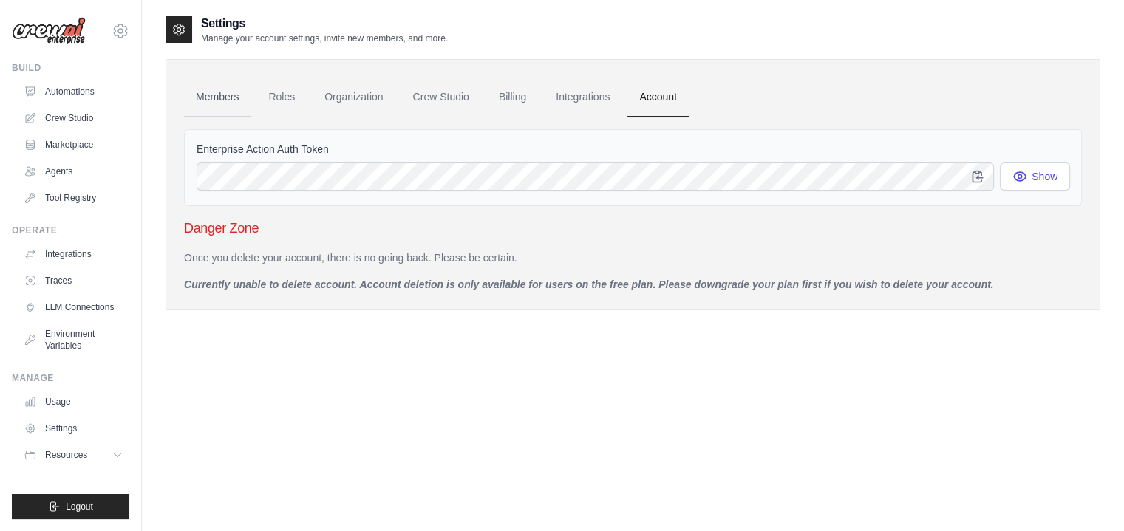
click at [227, 96] on link "Members" at bounding box center [217, 98] width 66 height 40
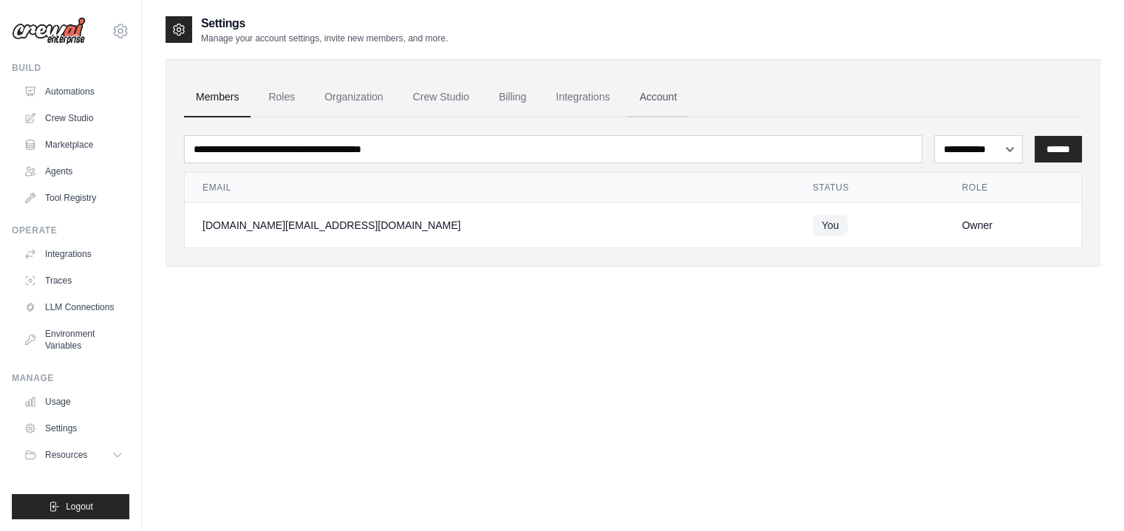
click at [657, 95] on link "Account" at bounding box center [657, 98] width 61 height 40
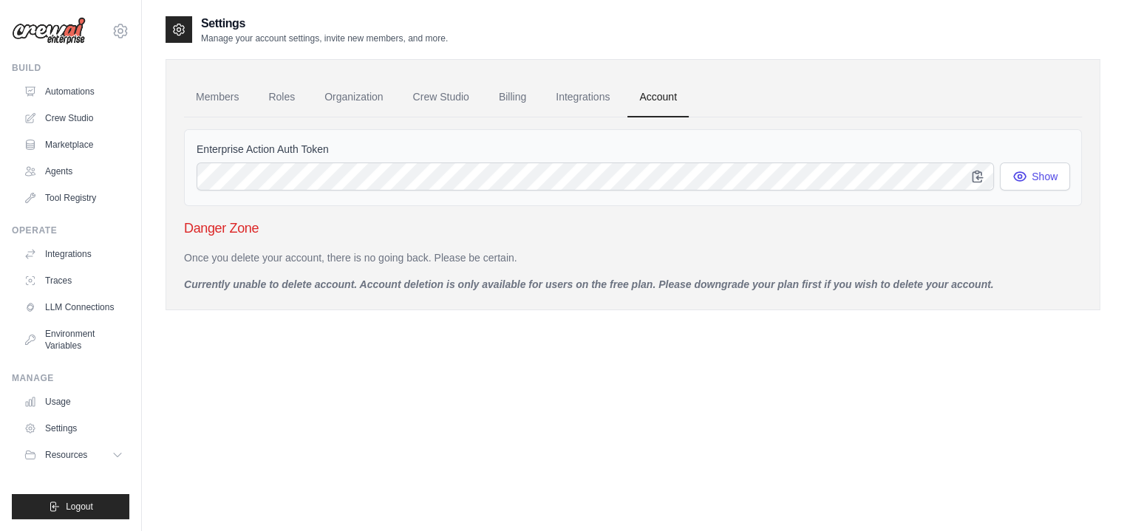
click at [196, 224] on h3 "Danger Zone" at bounding box center [633, 228] width 898 height 21
click at [239, 225] on h3 "Danger Zone" at bounding box center [633, 228] width 898 height 21
drag, startPoint x: 192, startPoint y: 256, endPoint x: 771, endPoint y: 250, distance: 579.2
click at [771, 250] on p "Once you delete your account, there is no going back. Please be certain." at bounding box center [633, 257] width 898 height 15
drag, startPoint x: 187, startPoint y: 281, endPoint x: 1129, endPoint y: 278, distance: 941.9
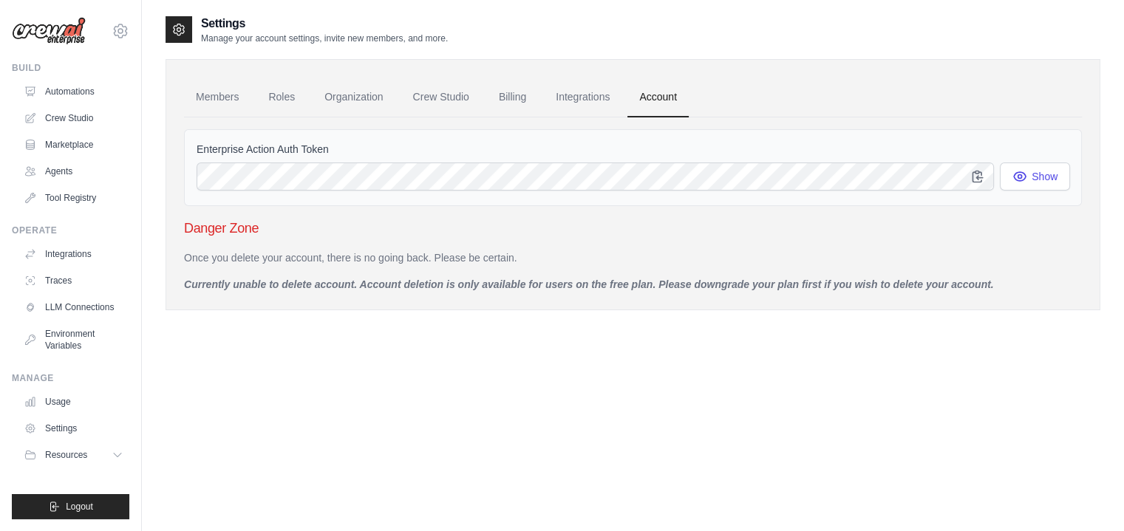
click at [1123, 278] on html "akkili.mr@gmail.com Settings Build Automations Crew Studio" at bounding box center [562, 280] width 1124 height 561
click at [358, 97] on link "Organization" at bounding box center [353, 98] width 82 height 40
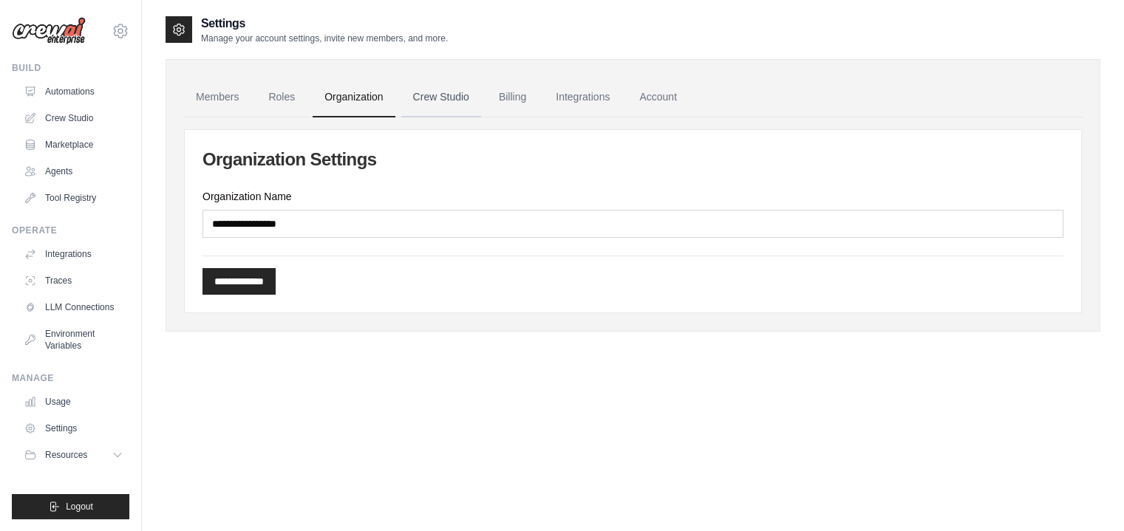
click at [442, 98] on link "Crew Studio" at bounding box center [441, 98] width 80 height 40
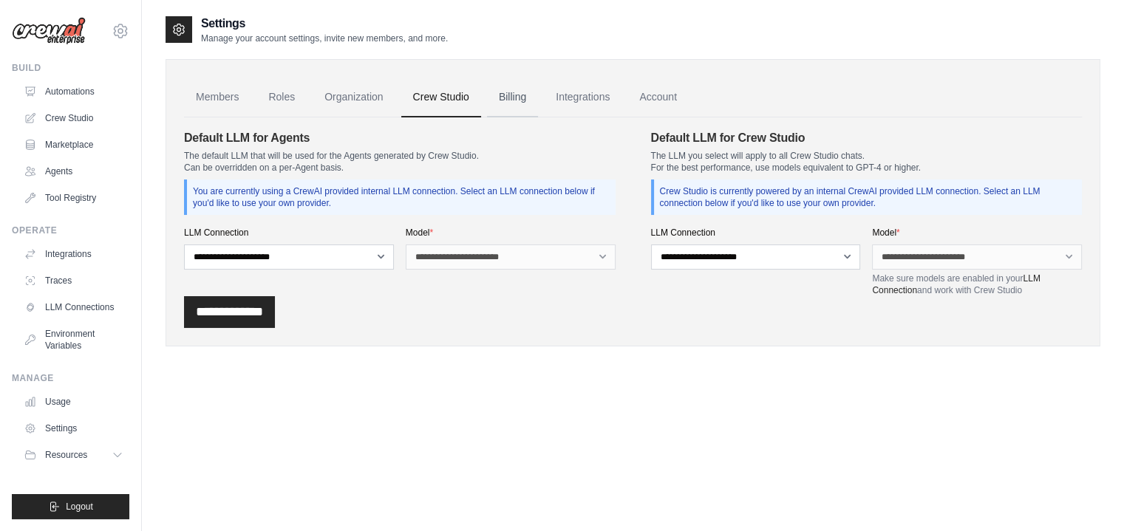
click at [521, 93] on link "Billing" at bounding box center [512, 98] width 51 height 40
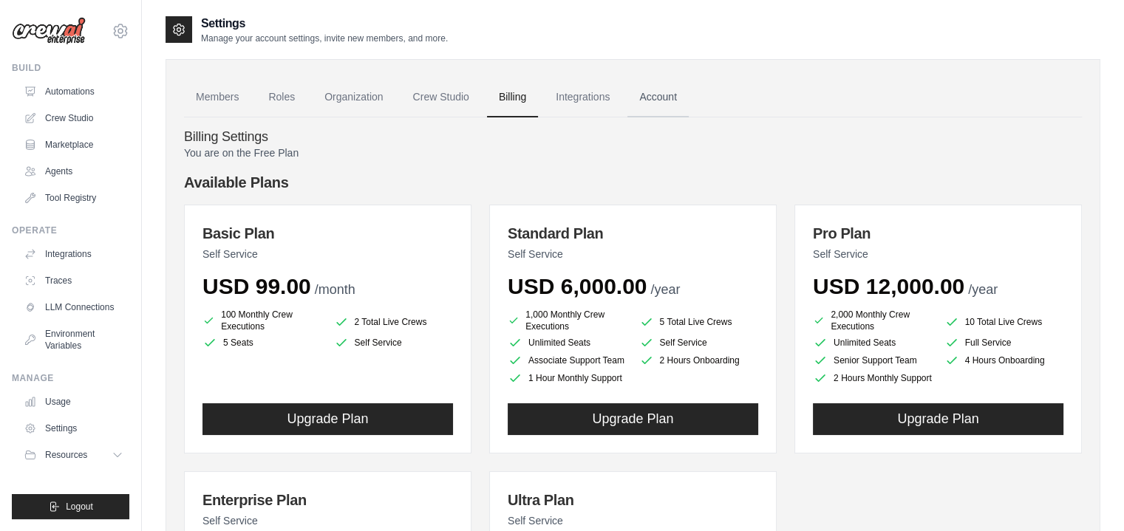
click at [660, 95] on link "Account" at bounding box center [657, 98] width 61 height 40
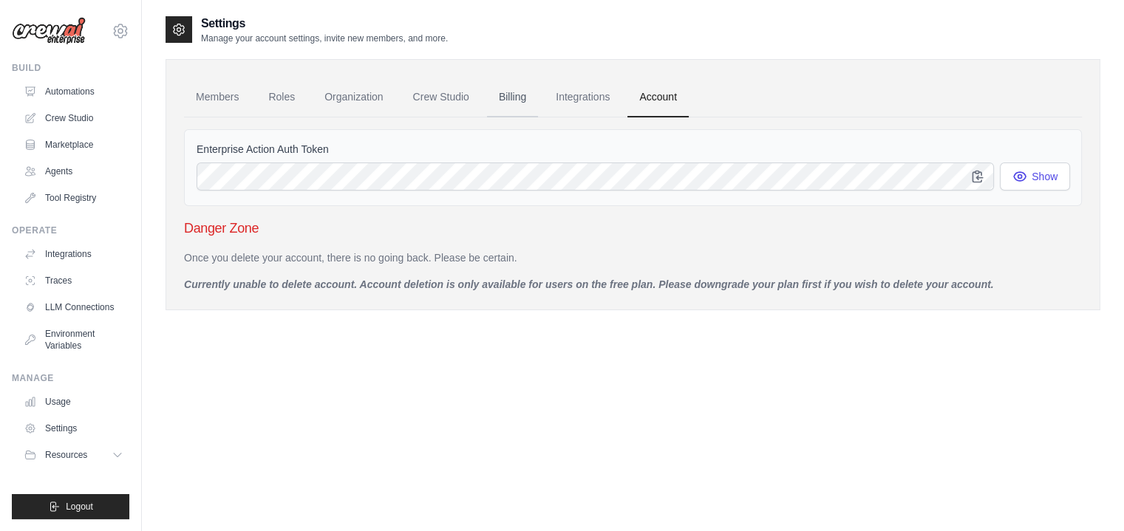
click at [512, 96] on link "Billing" at bounding box center [512, 98] width 51 height 40
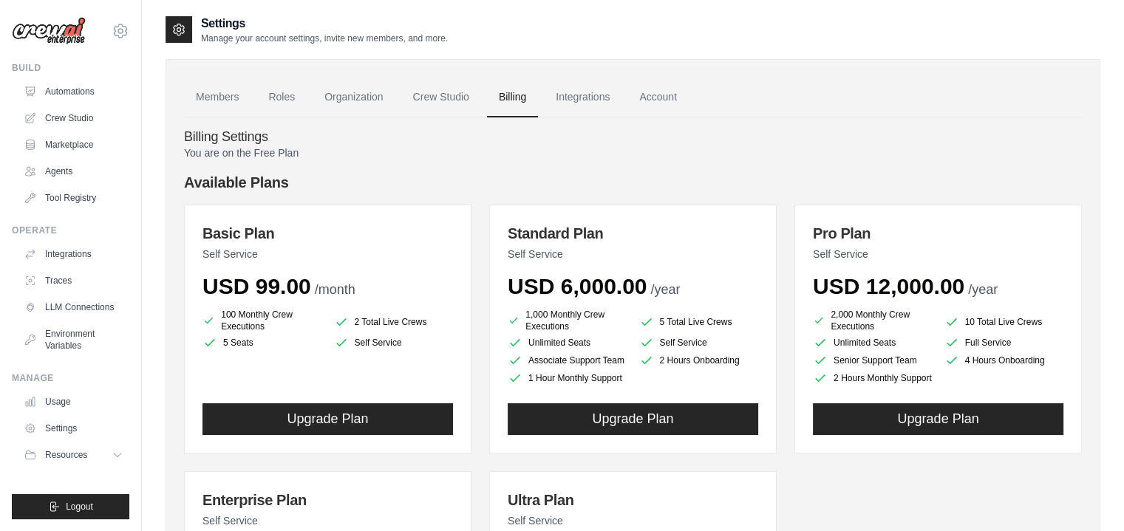
click at [261, 140] on h4 "Billing Settings" at bounding box center [633, 137] width 898 height 16
drag, startPoint x: 181, startPoint y: 152, endPoint x: 299, endPoint y: 144, distance: 118.5
click at [299, 144] on div "Members Roles Organization Crew Studio Billing Integrations Account Billing Set…" at bounding box center [632, 419] width 934 height 720
click at [445, 92] on link "Crew Studio" at bounding box center [441, 98] width 80 height 40
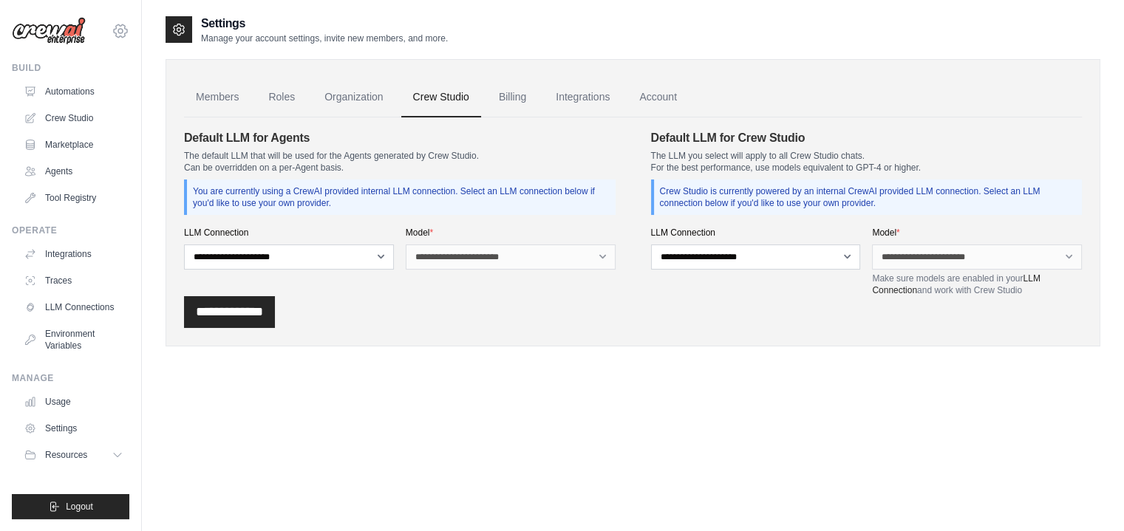
click at [115, 25] on icon at bounding box center [121, 31] width 18 height 18
click at [93, 101] on link "Settings" at bounding box center [120, 99] width 130 height 27
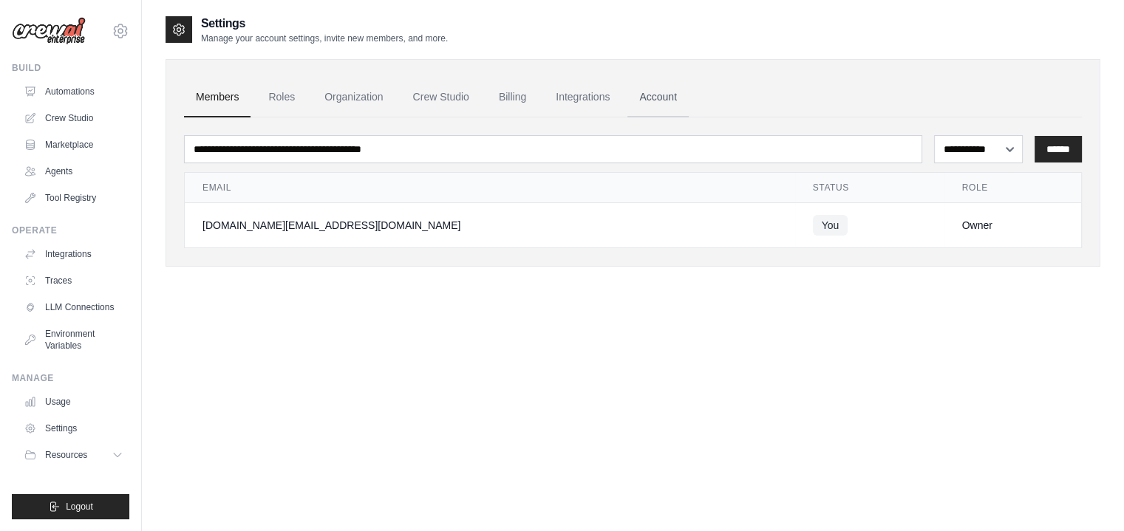
click at [655, 92] on link "Account" at bounding box center [657, 98] width 61 height 40
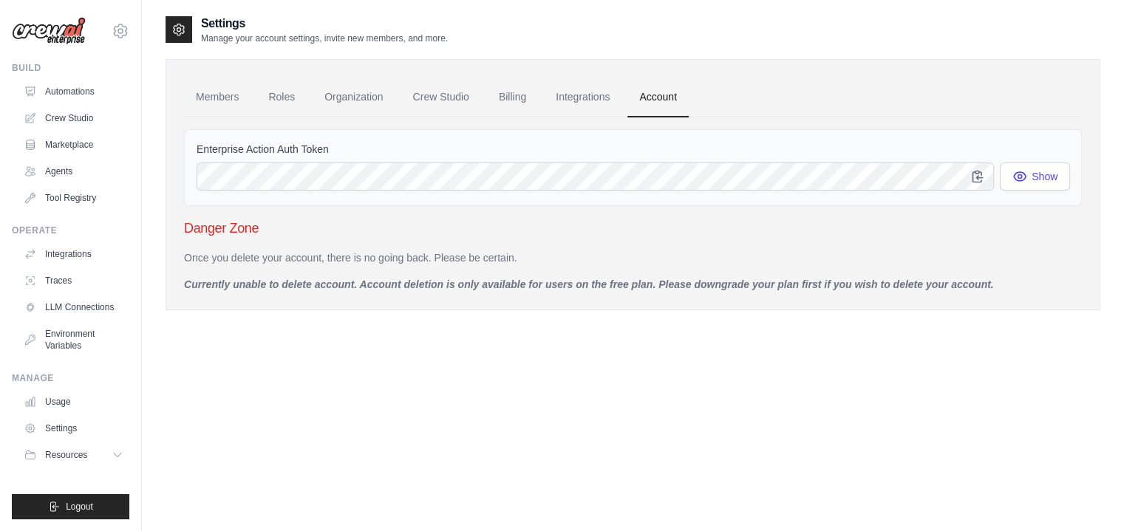
scroll to position [30, 0]
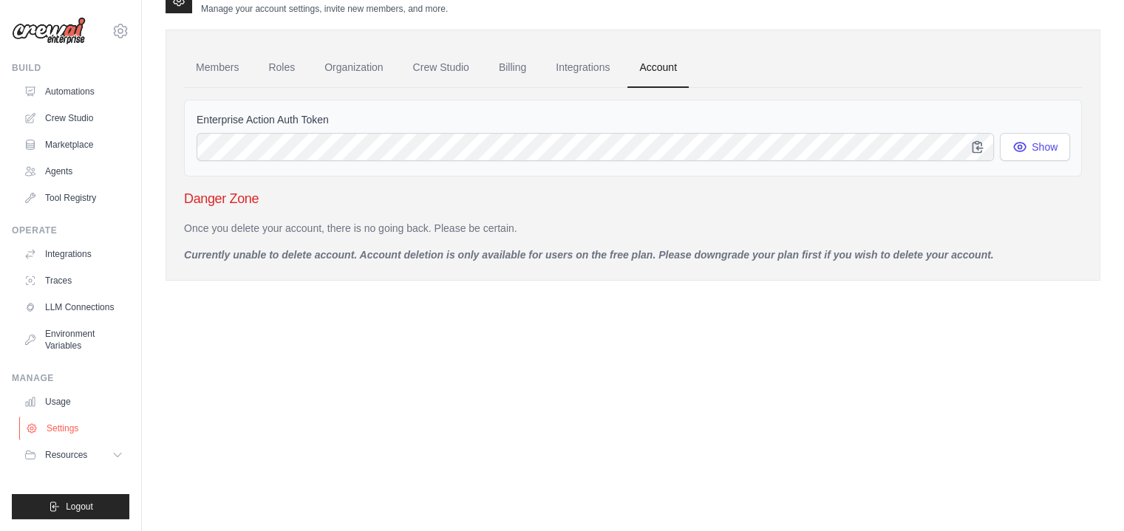
click at [68, 422] on link "Settings" at bounding box center [75, 429] width 112 height 24
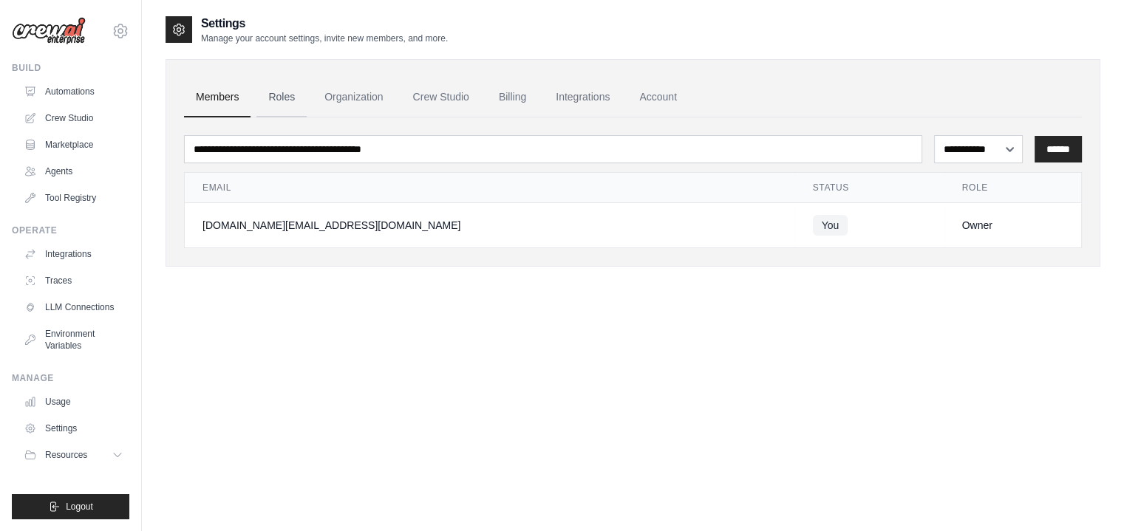
click at [276, 102] on link "Roles" at bounding box center [281, 98] width 50 height 40
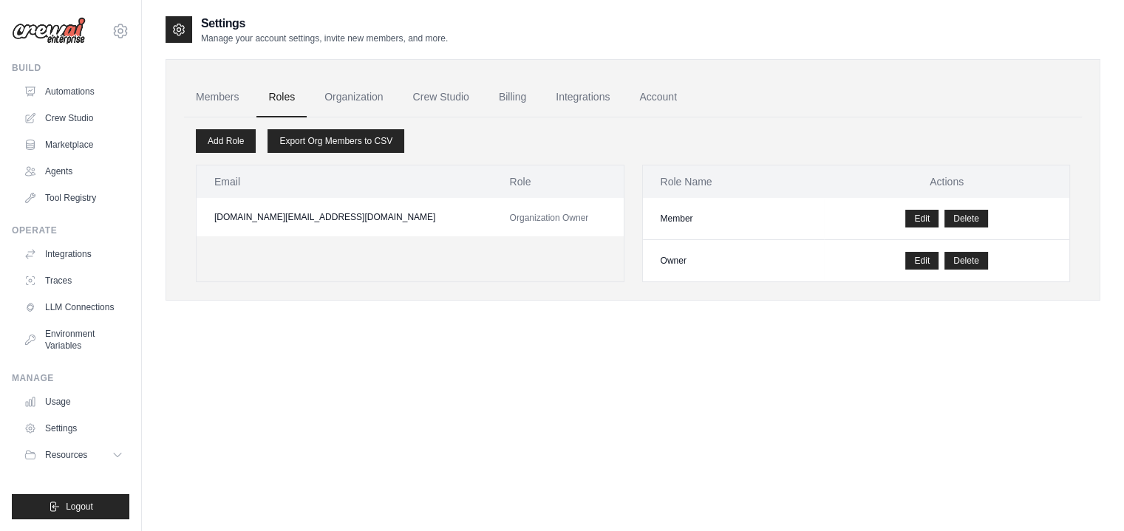
click at [65, 335] on link "Environment Variables" at bounding box center [74, 339] width 112 height 35
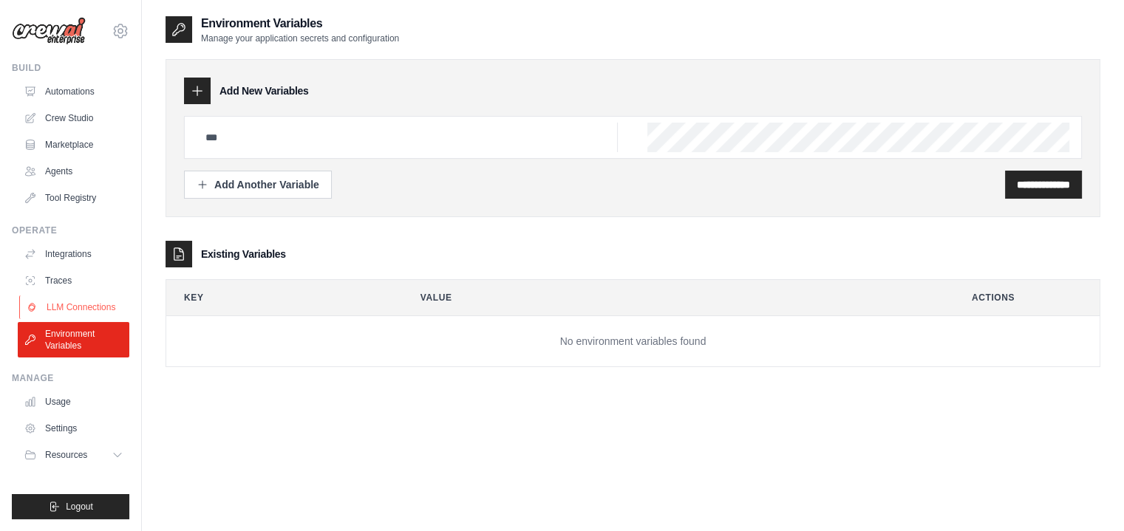
click at [75, 304] on link "LLM Connections" at bounding box center [75, 307] width 112 height 24
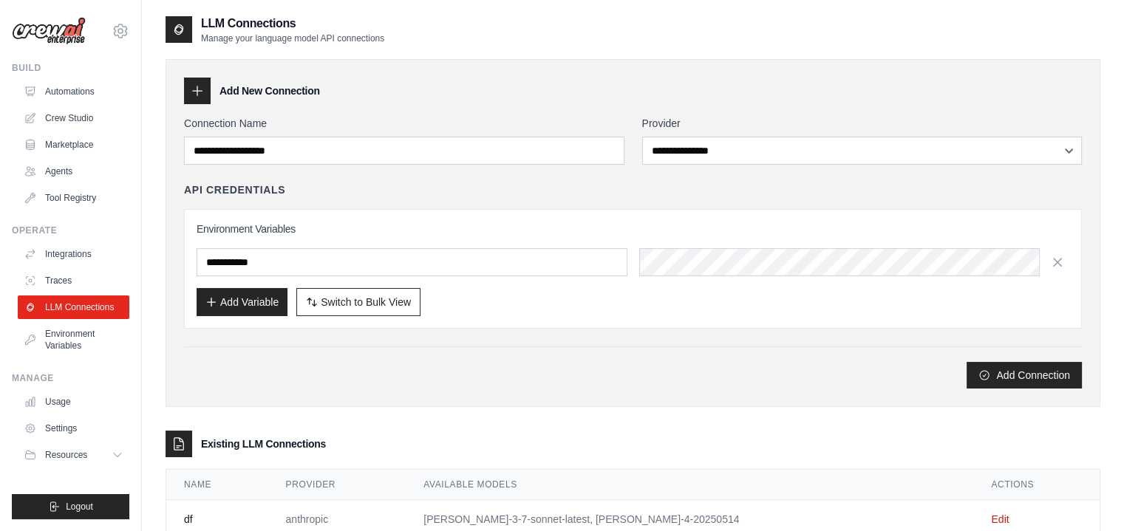
scroll to position [44, 0]
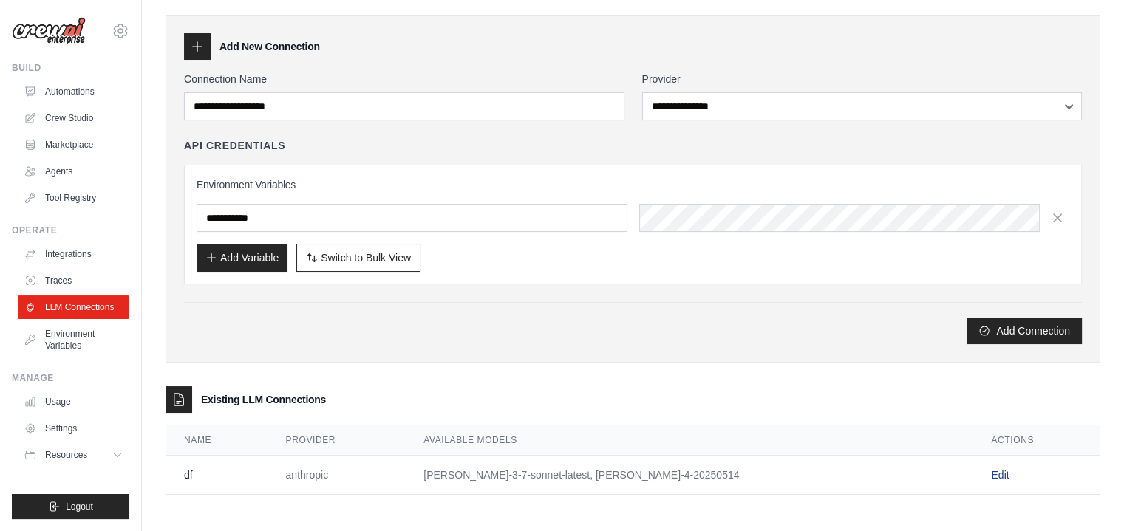
click at [991, 469] on link "Edit" at bounding box center [1000, 475] width 18 height 12
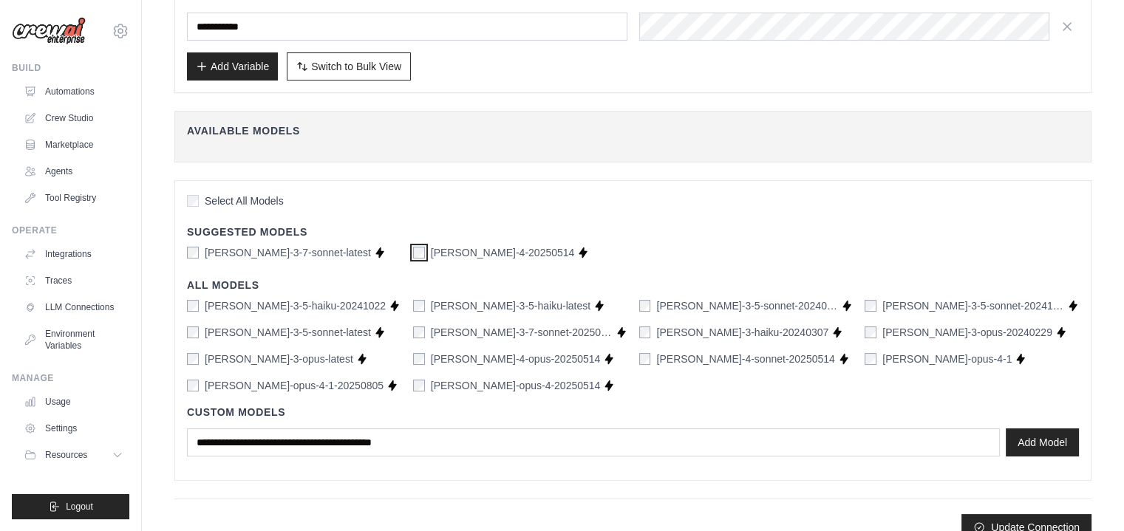
scroll to position [206, 0]
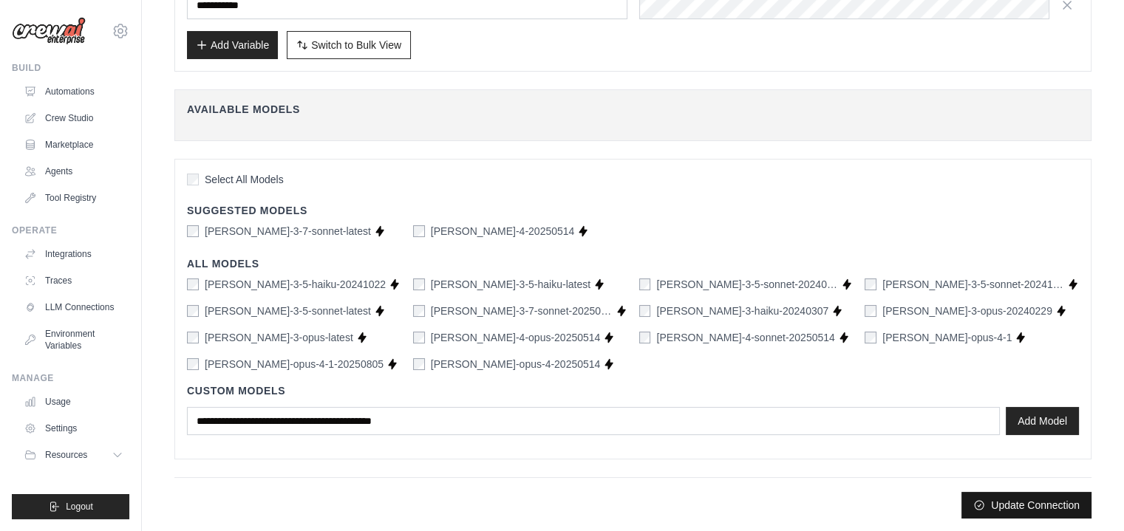
click at [1027, 505] on button "Update Connection" at bounding box center [1026, 505] width 130 height 27
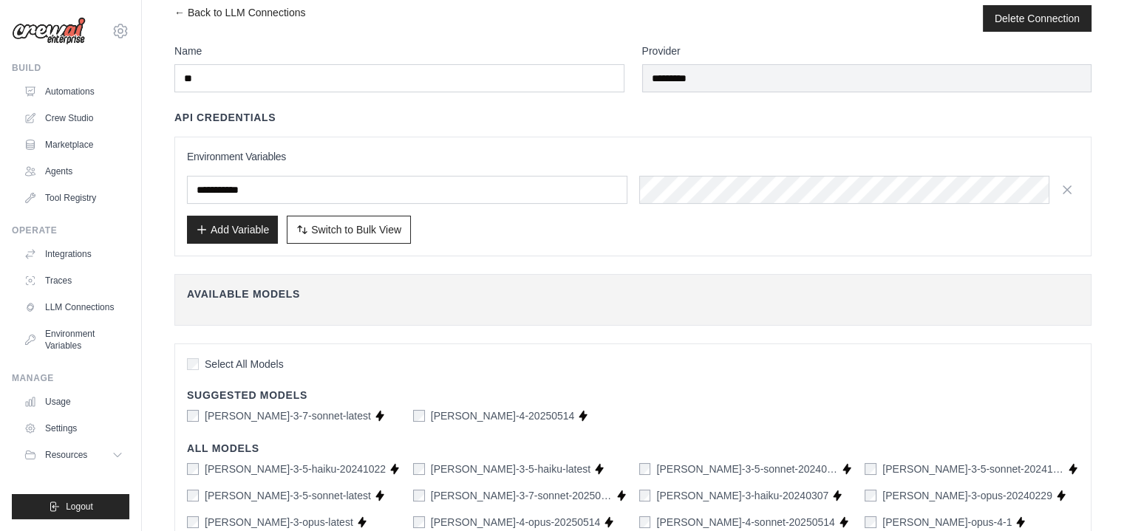
scroll to position [0, 0]
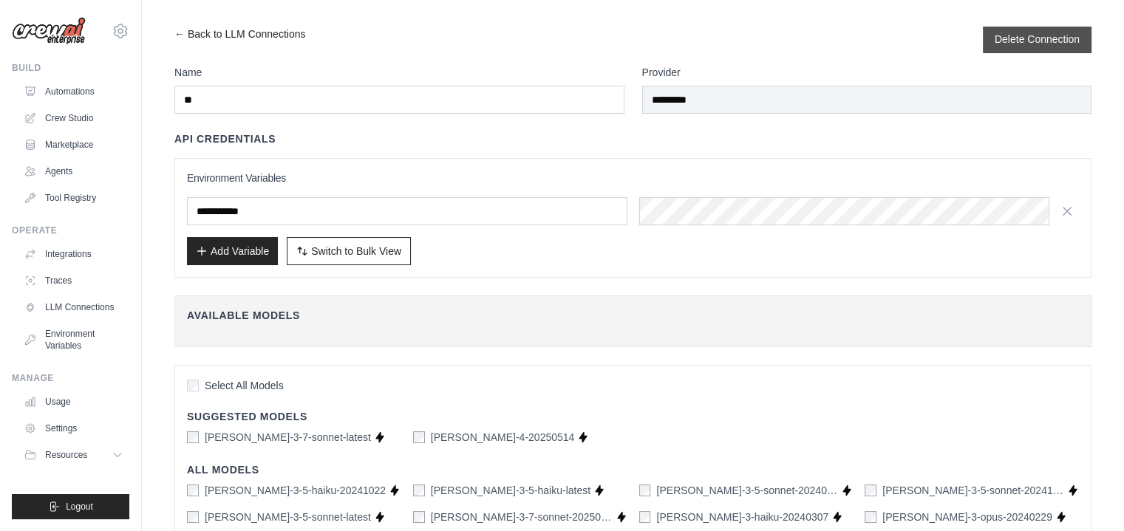
click at [1053, 41] on button "Delete Connection" at bounding box center [1036, 39] width 85 height 15
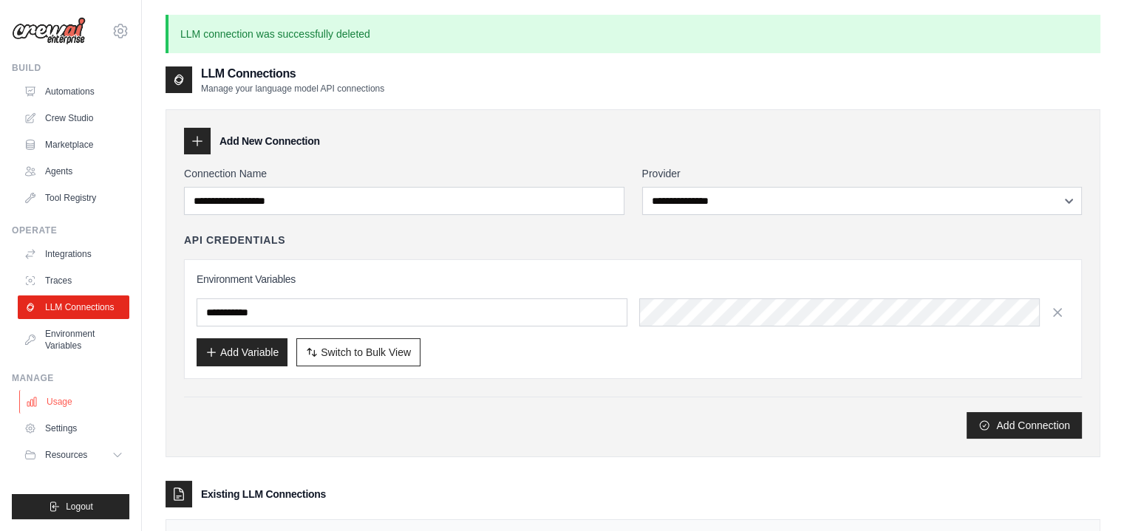
click at [53, 397] on link "Usage" at bounding box center [75, 402] width 112 height 24
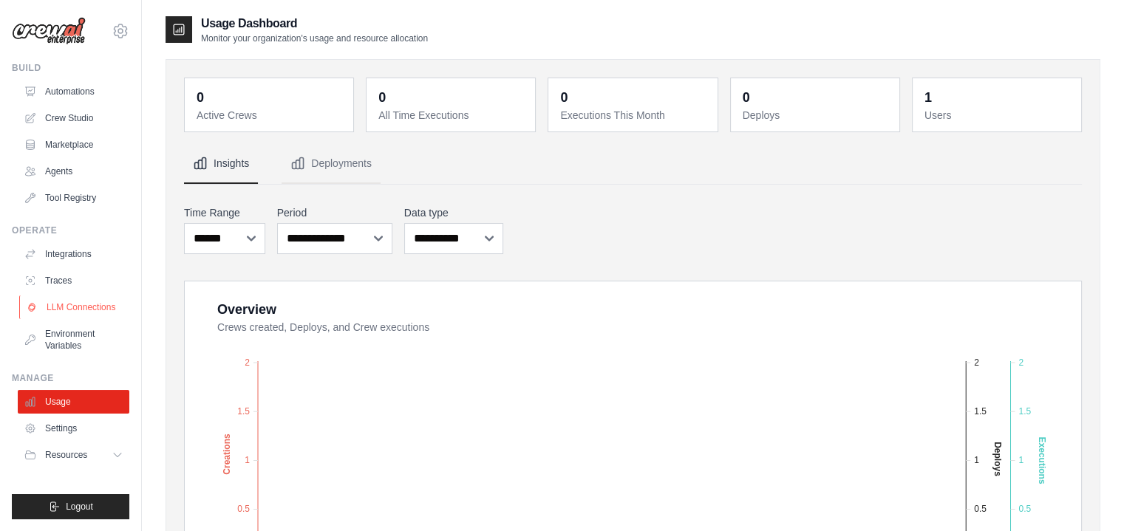
click at [65, 302] on link "LLM Connections" at bounding box center [75, 307] width 112 height 24
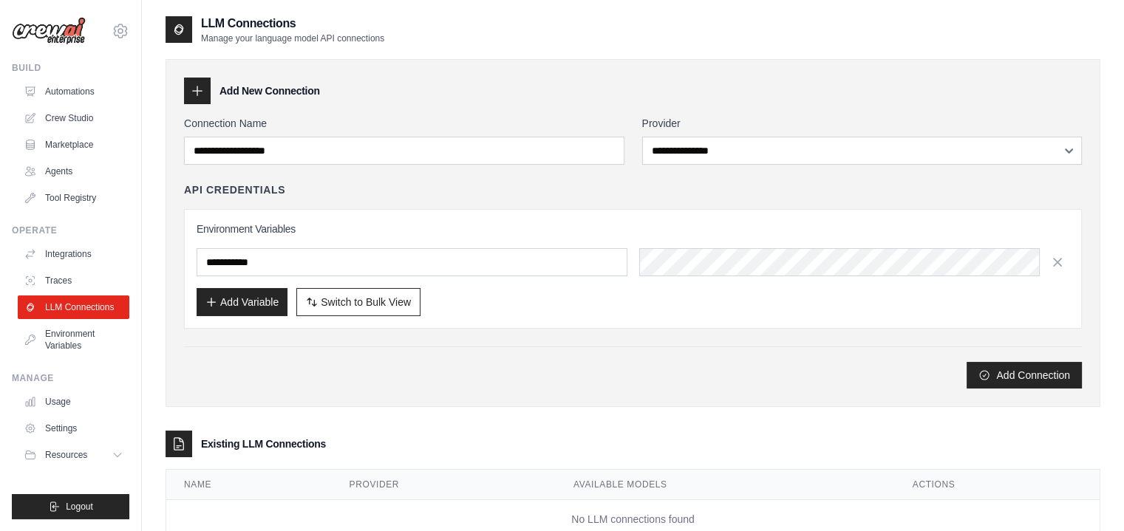
scroll to position [44, 0]
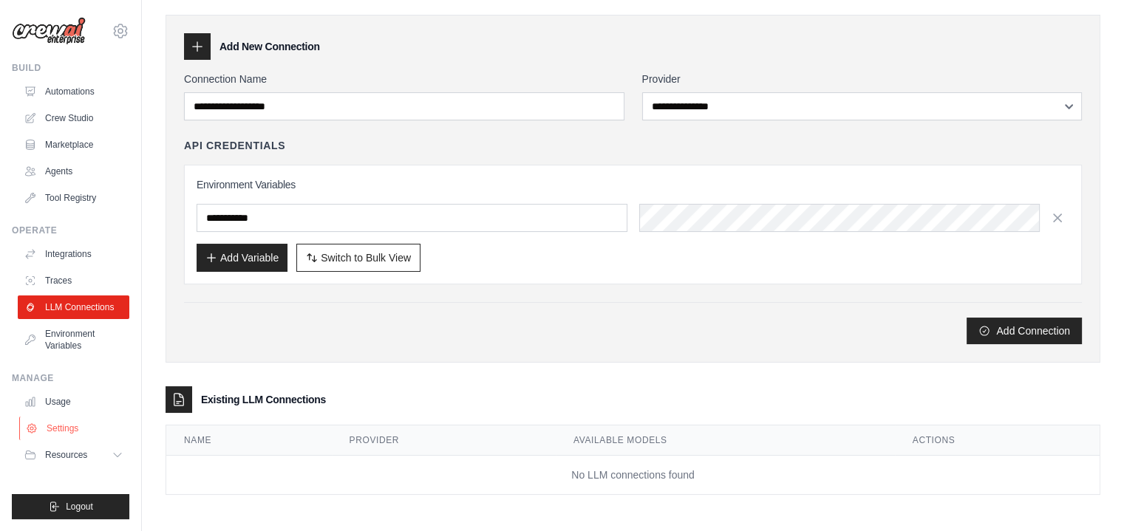
click at [59, 427] on link "Settings" at bounding box center [75, 429] width 112 height 24
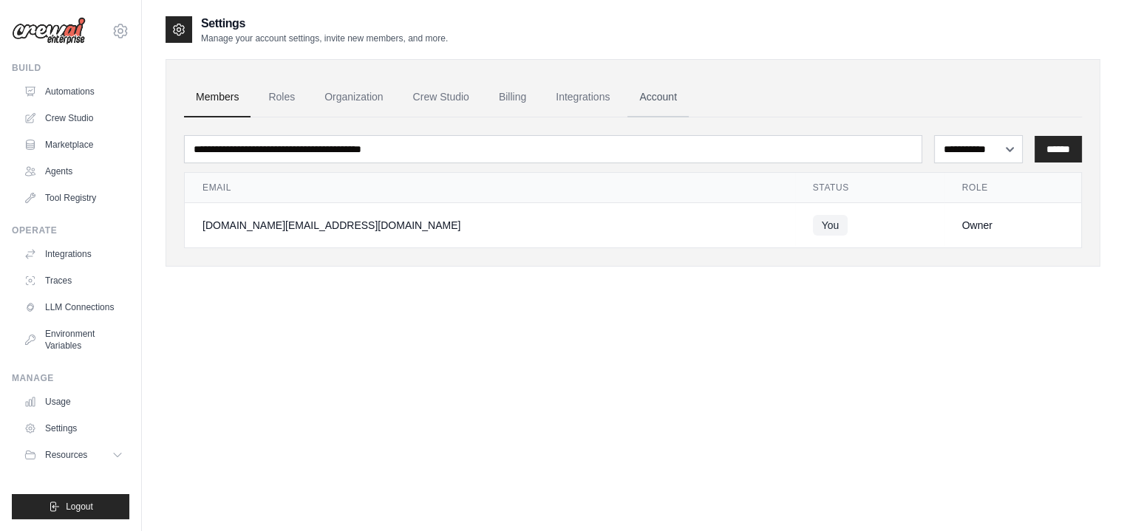
click at [660, 98] on link "Account" at bounding box center [657, 98] width 61 height 40
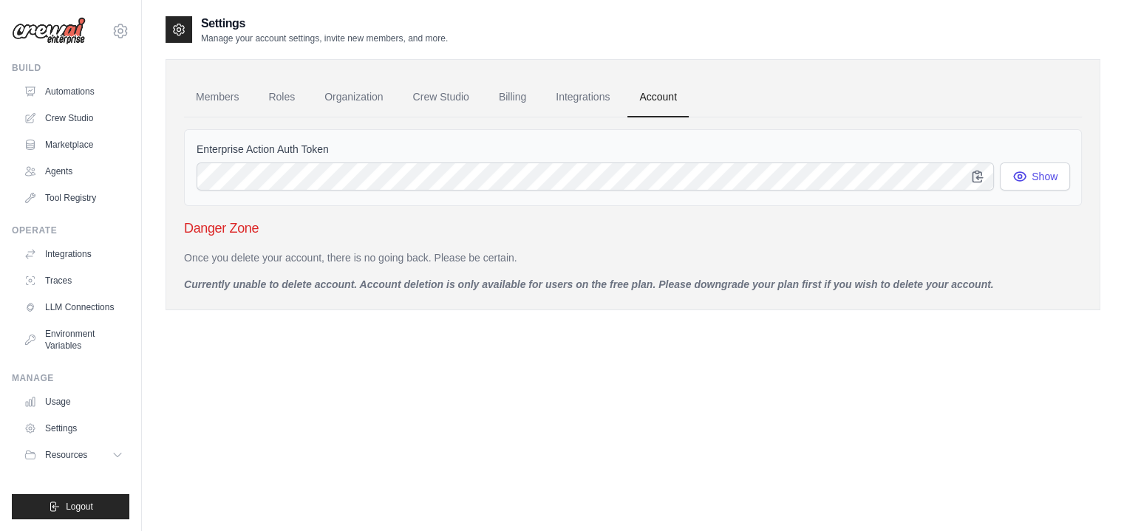
click at [392, 268] on div "Once you delete your account, there is no going back. Please be certain. Curren…" at bounding box center [633, 270] width 898 height 41
click at [567, 96] on link "Integrations" at bounding box center [583, 98] width 78 height 40
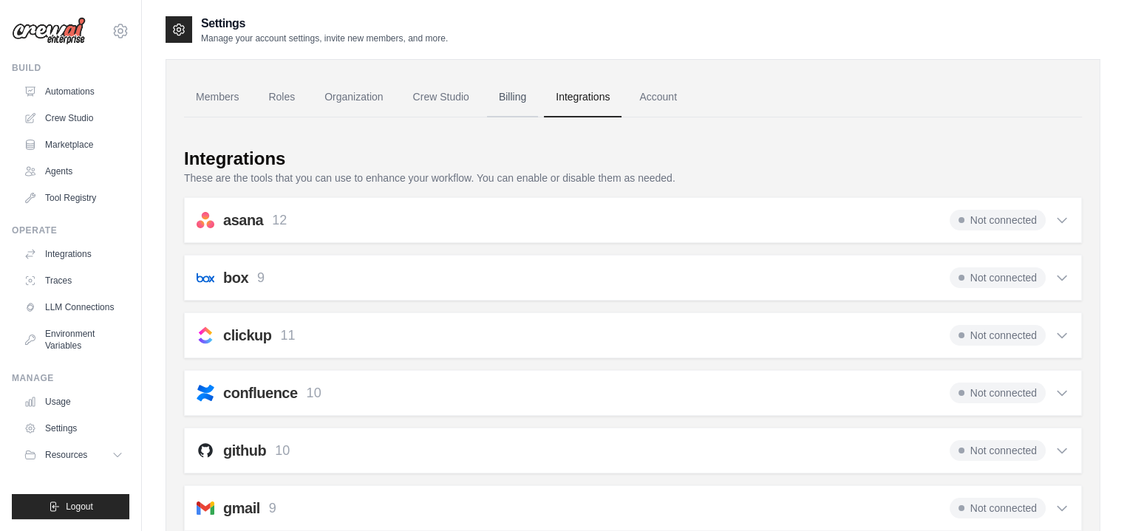
click at [511, 102] on link "Billing" at bounding box center [512, 98] width 51 height 40
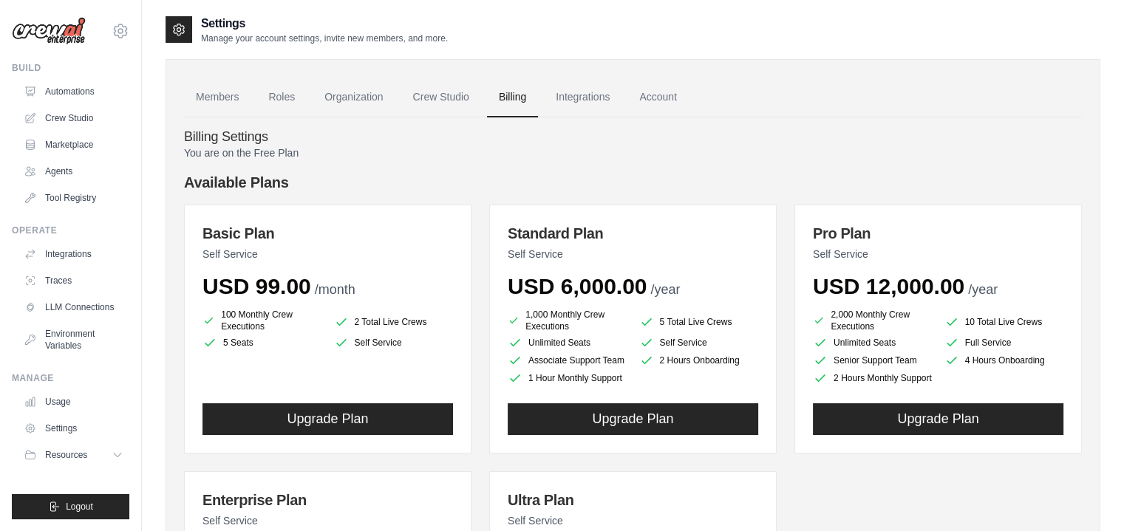
click at [437, 95] on link "Crew Studio" at bounding box center [441, 98] width 80 height 40
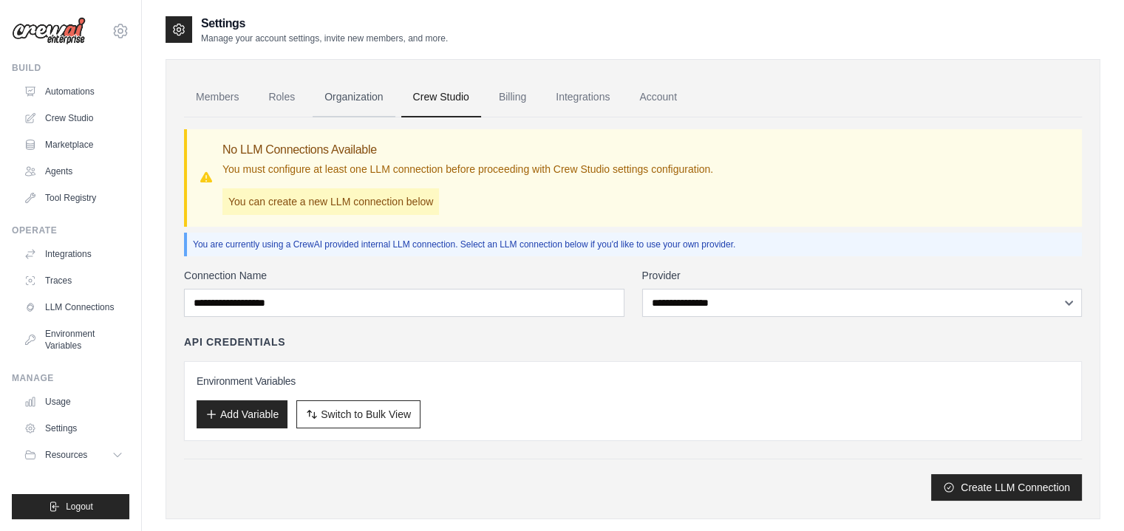
click at [352, 94] on link "Organization" at bounding box center [353, 98] width 82 height 40
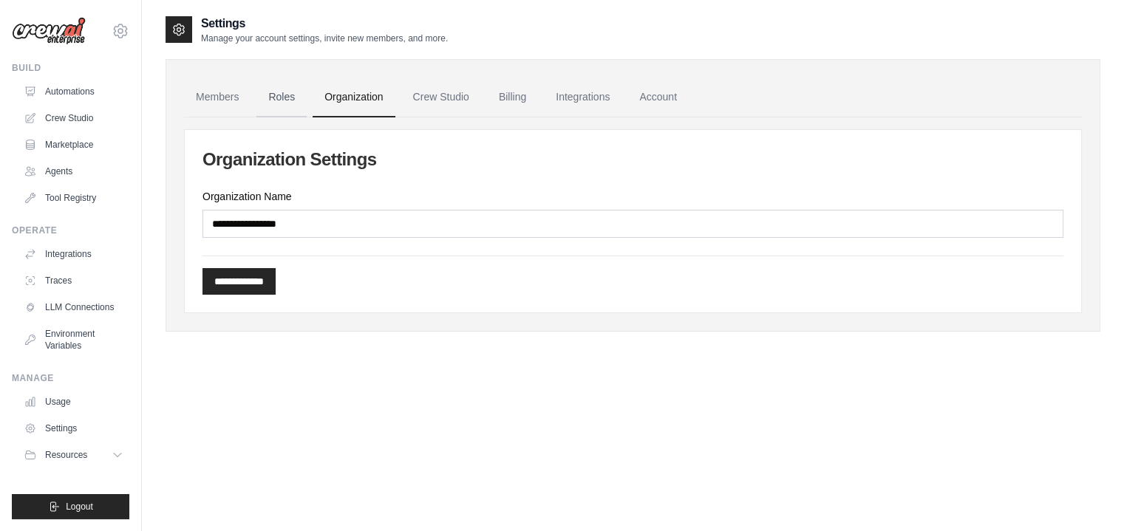
click at [272, 94] on link "Roles" at bounding box center [281, 98] width 50 height 40
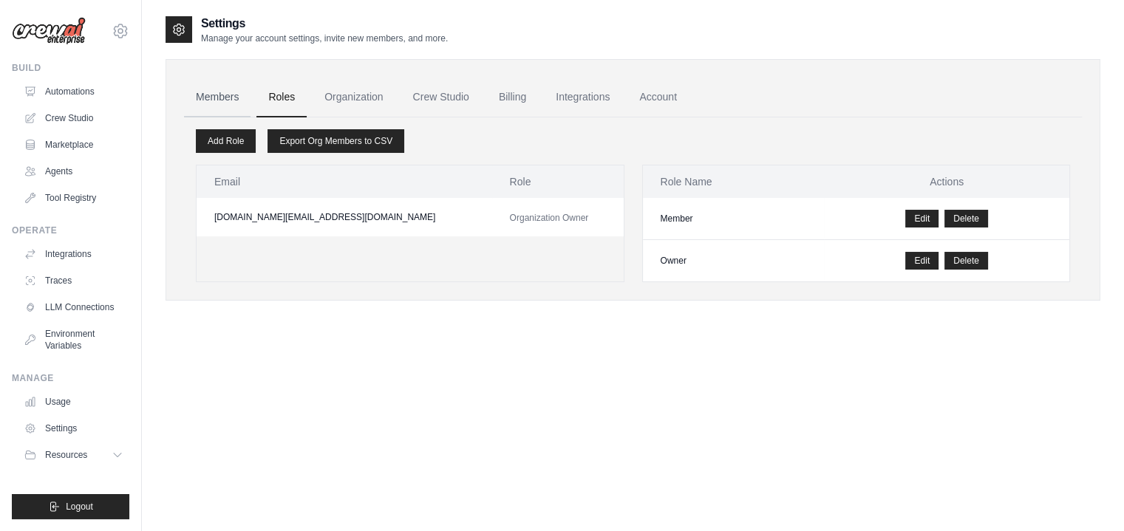
click at [225, 94] on link "Members" at bounding box center [217, 98] width 66 height 40
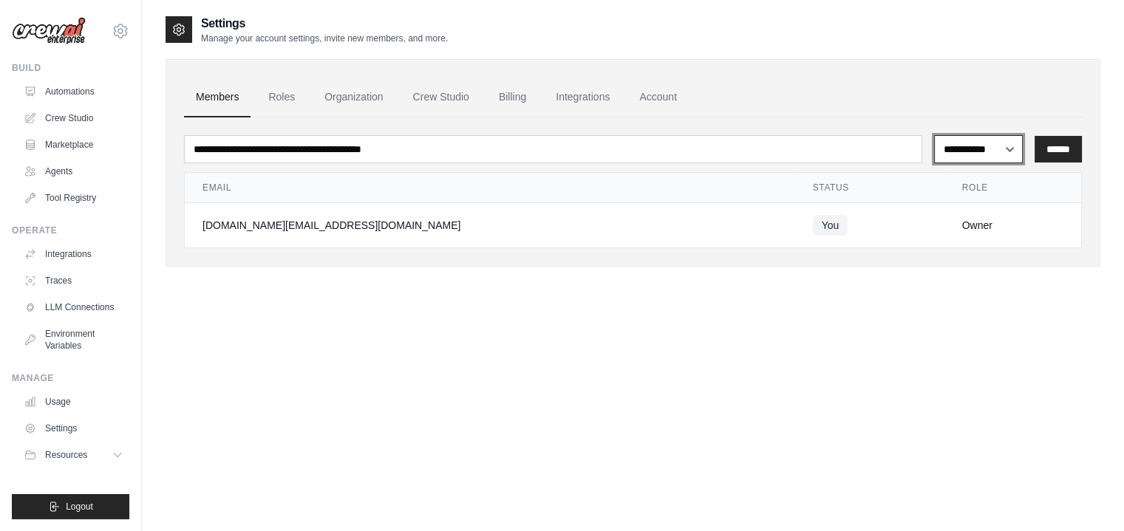
click at [980, 143] on select "**********" at bounding box center [978, 149] width 89 height 28
click at [939, 74] on div "**********" at bounding box center [632, 163] width 934 height 208
click at [70, 90] on link "Automations" at bounding box center [75, 92] width 112 height 24
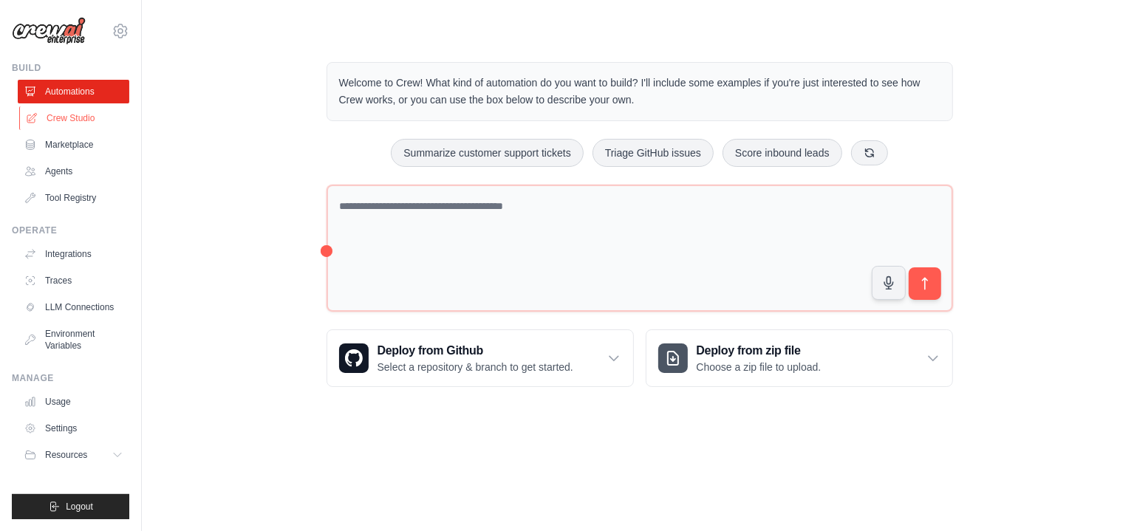
click at [95, 117] on link "Crew Studio" at bounding box center [75, 118] width 112 height 24
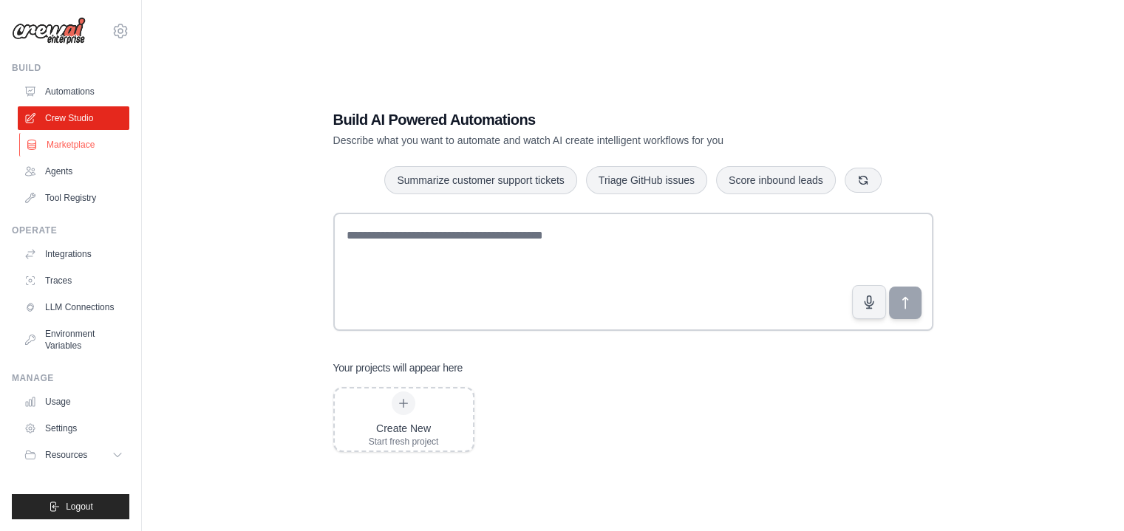
click at [65, 141] on link "Marketplace" at bounding box center [75, 145] width 112 height 24
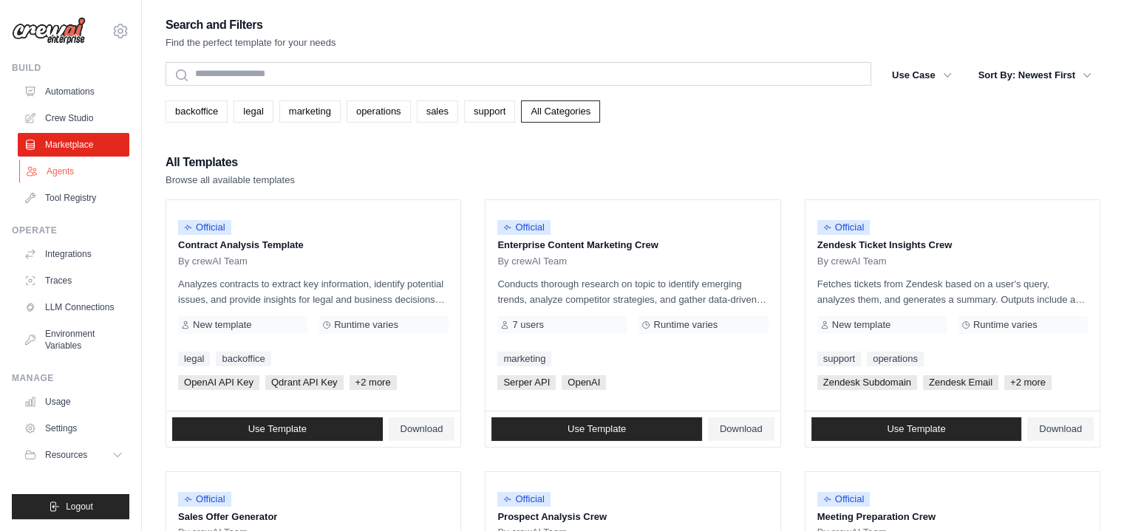
click at [65, 170] on link "Agents" at bounding box center [75, 172] width 112 height 24
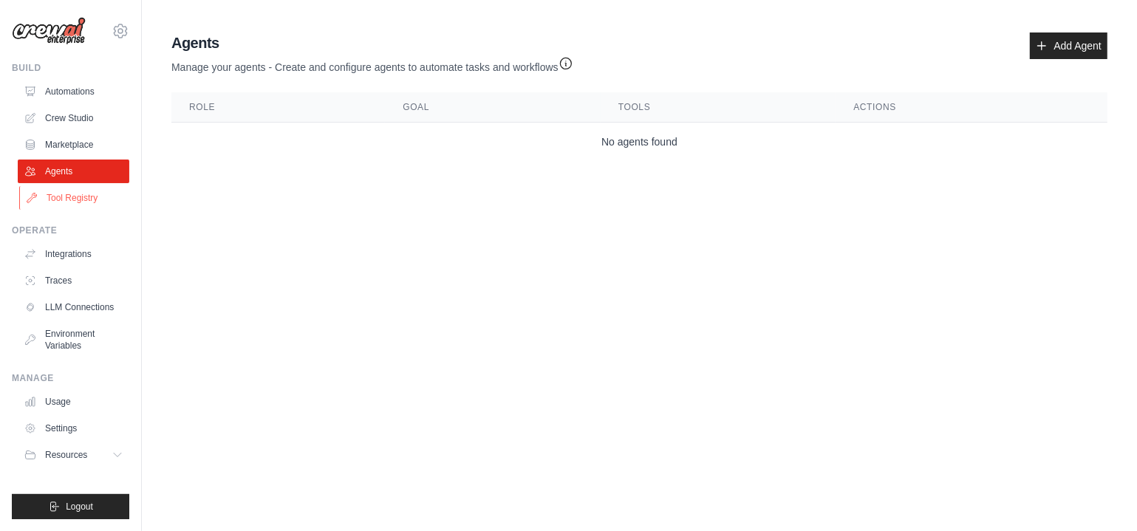
click at [61, 195] on link "Tool Registry" at bounding box center [75, 198] width 112 height 24
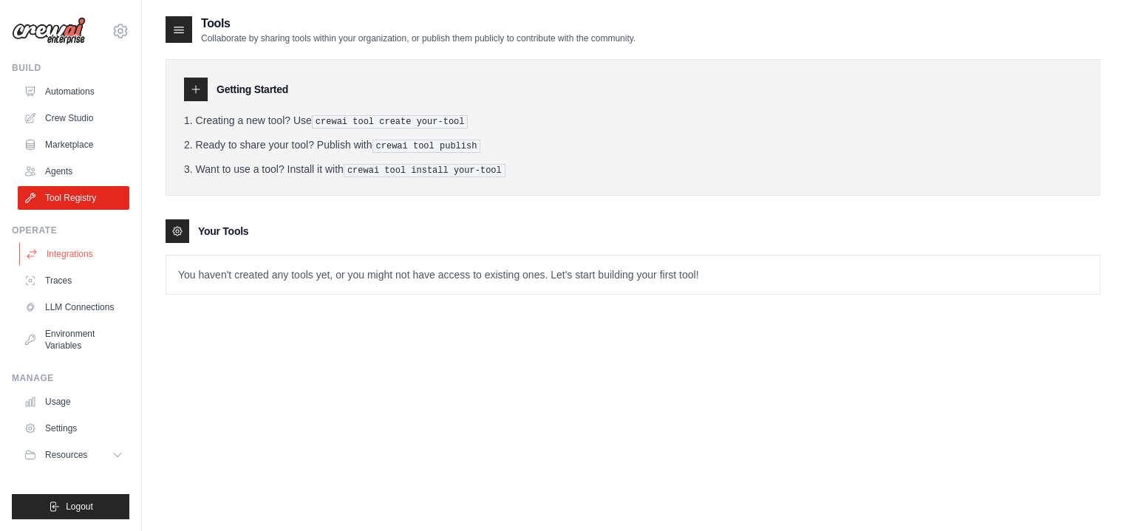
click at [78, 254] on link "Integrations" at bounding box center [75, 254] width 112 height 24
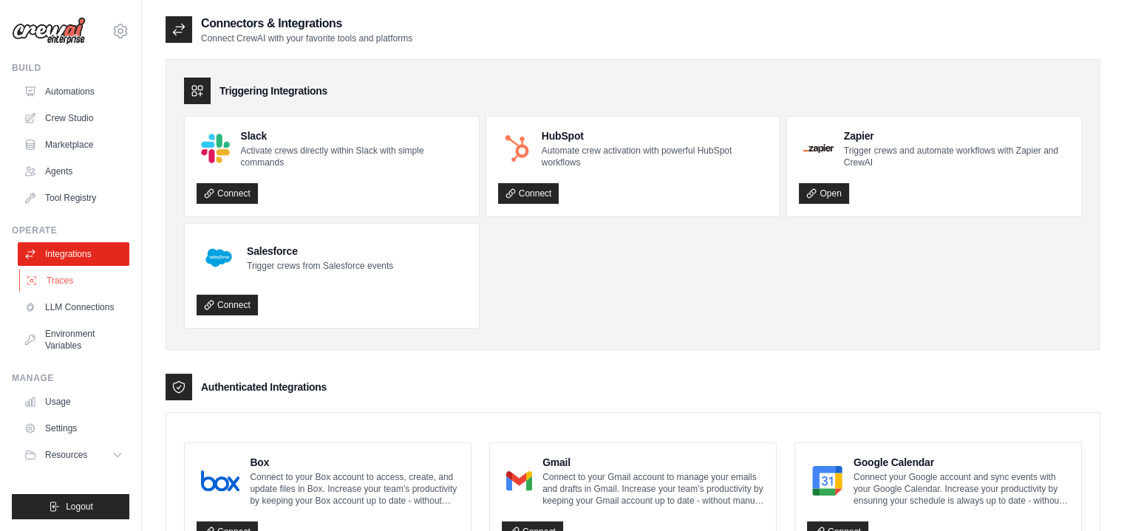
click at [65, 278] on link "Traces" at bounding box center [75, 281] width 112 height 24
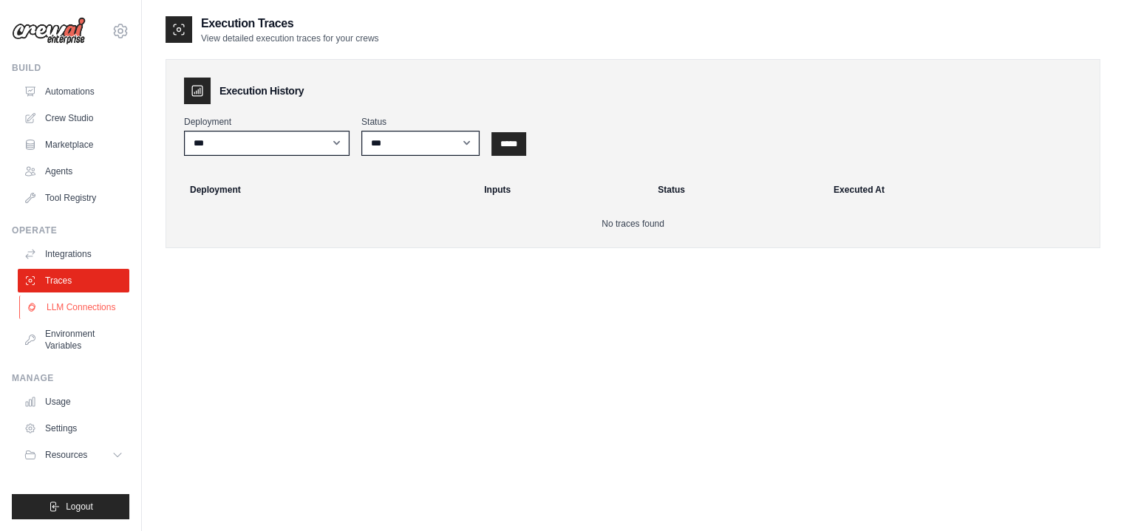
click at [75, 305] on link "LLM Connections" at bounding box center [75, 307] width 112 height 24
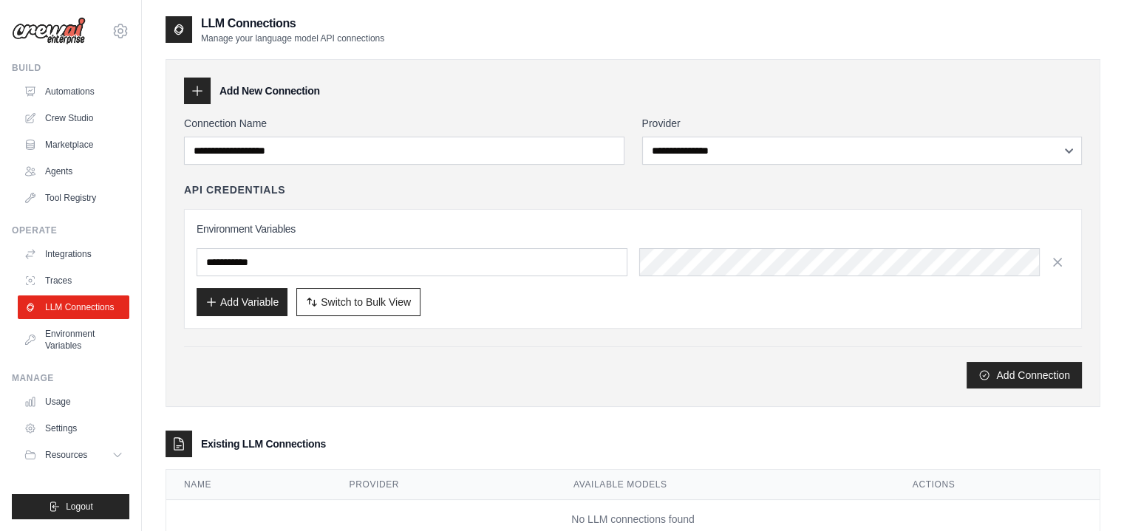
scroll to position [44, 0]
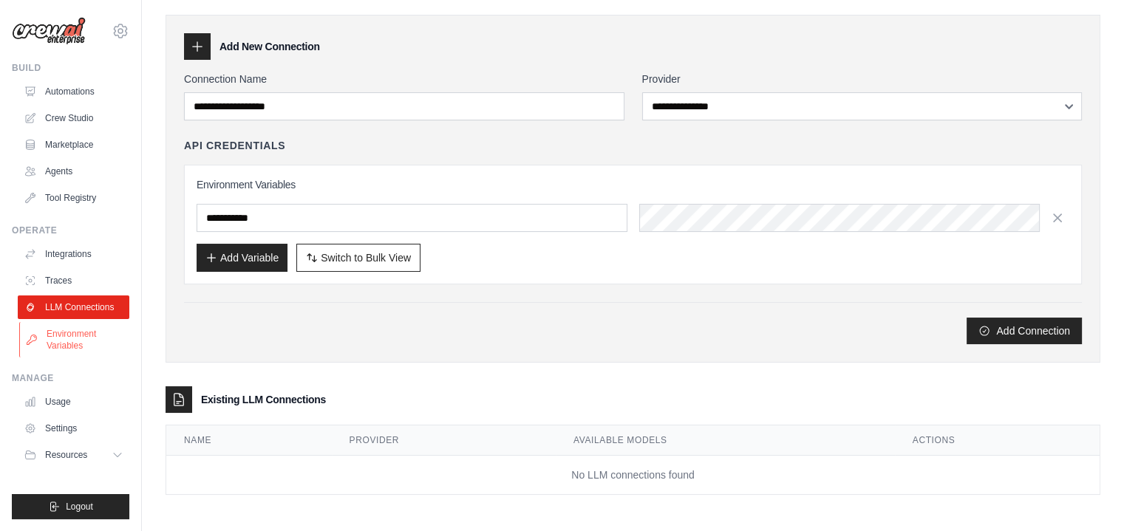
click at [79, 340] on link "Environment Variables" at bounding box center [75, 339] width 112 height 35
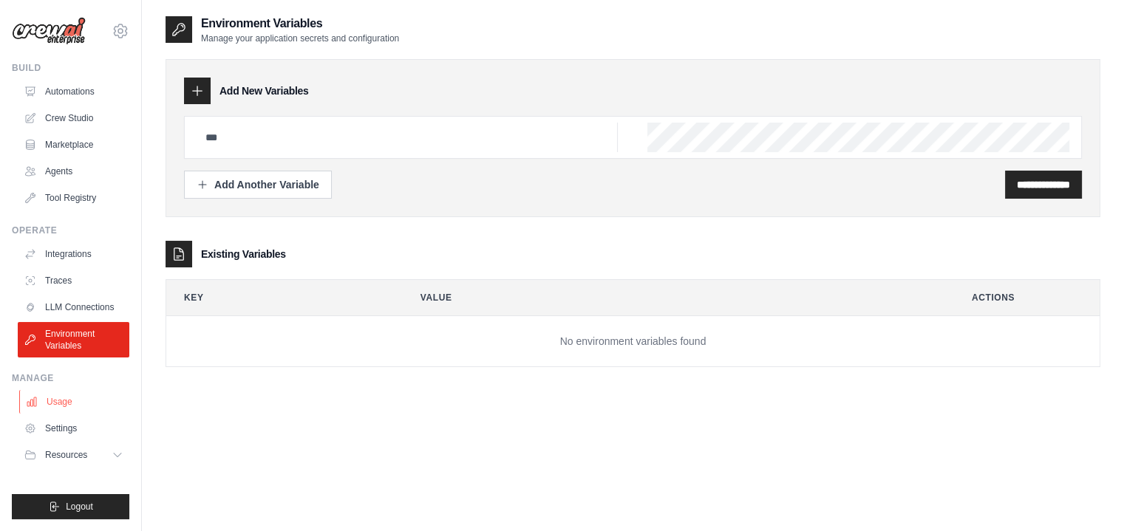
click at [56, 394] on link "Usage" at bounding box center [75, 402] width 112 height 24
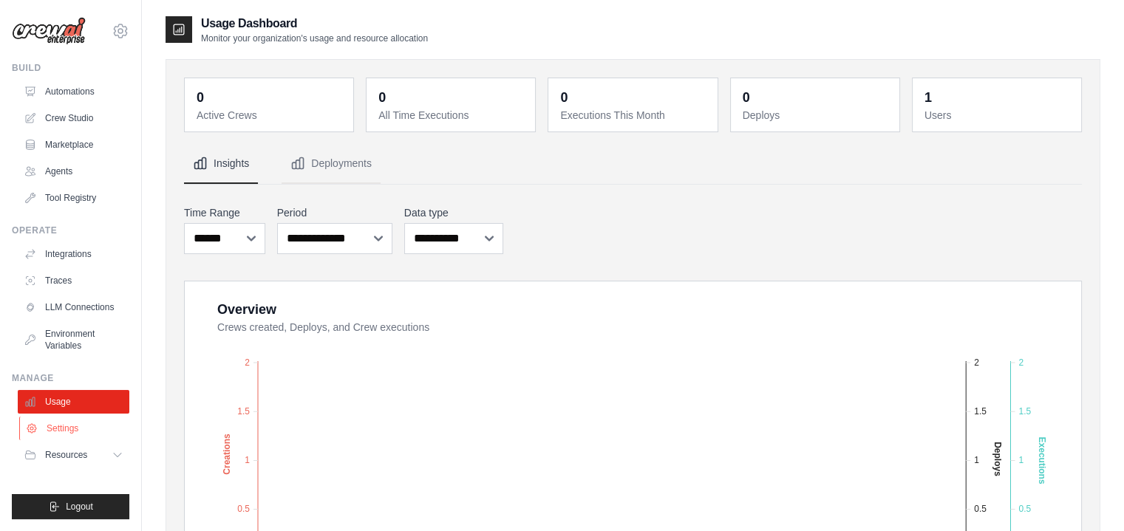
click at [59, 425] on link "Settings" at bounding box center [75, 429] width 112 height 24
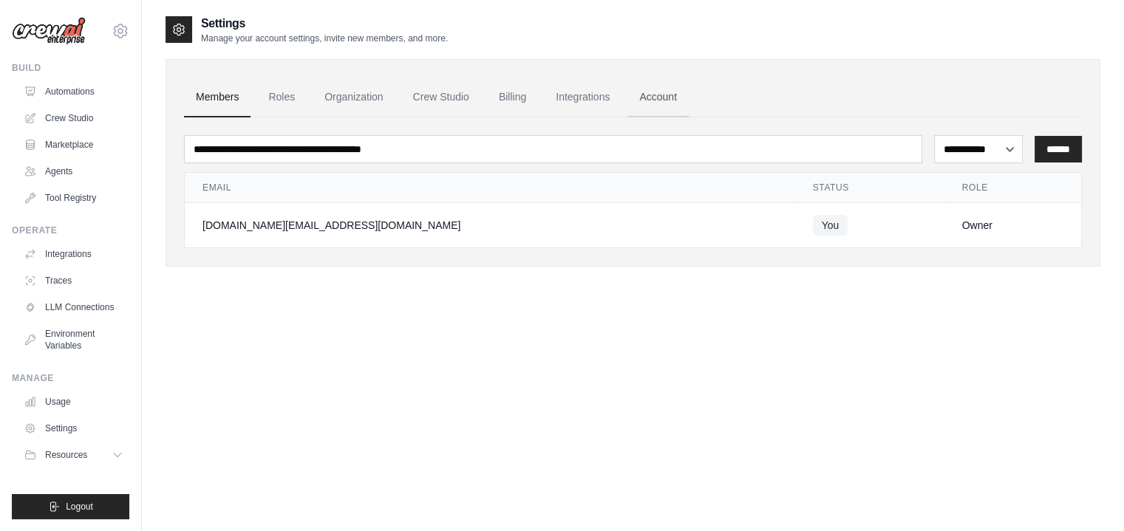
click at [663, 94] on link "Account" at bounding box center [657, 98] width 61 height 40
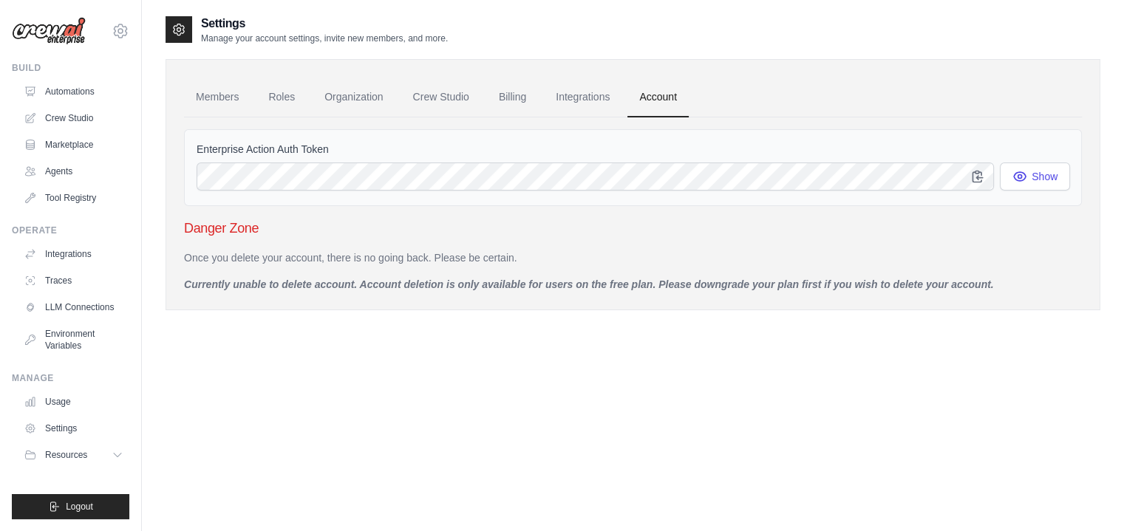
scroll to position [30, 0]
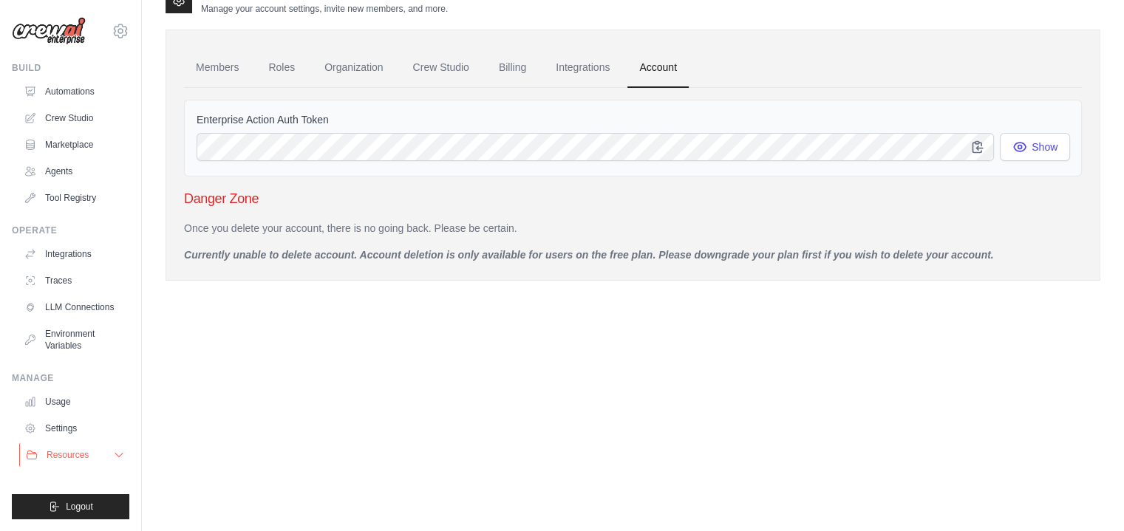
click at [64, 456] on span "Resources" at bounding box center [68, 455] width 42 height 12
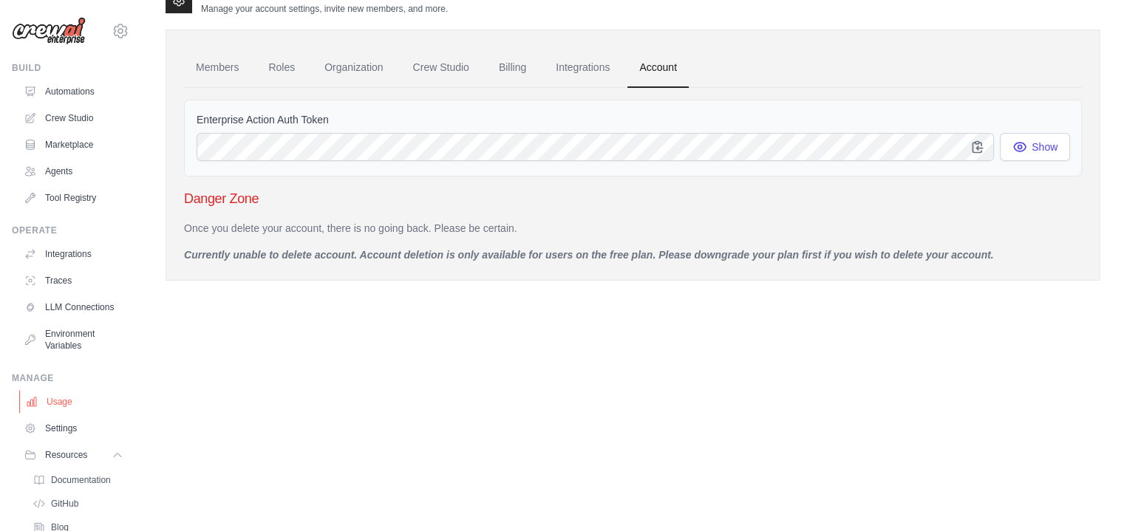
scroll to position [93, 0]
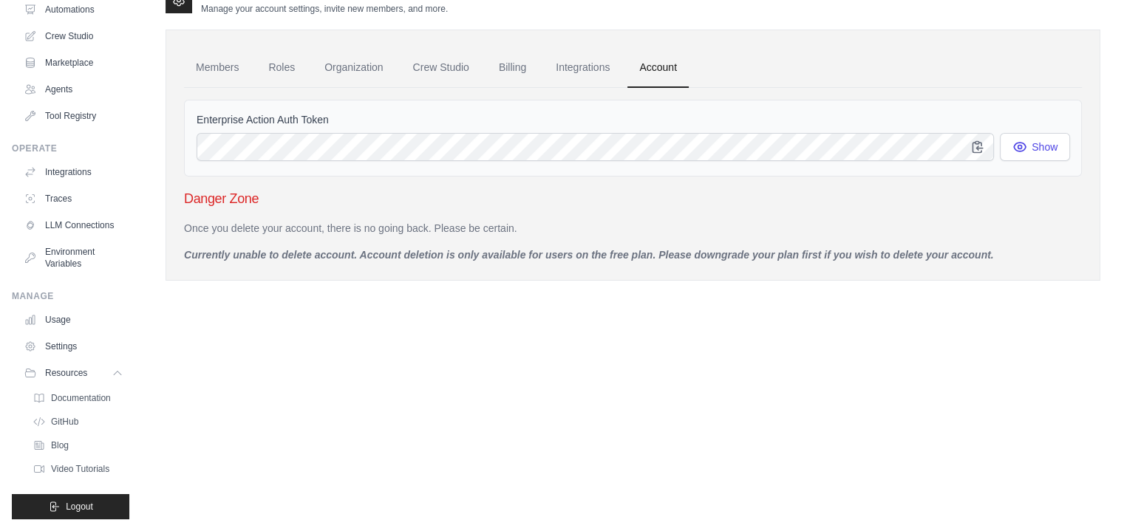
drag, startPoint x: 75, startPoint y: 506, endPoint x: 134, endPoint y: 451, distance: 81.0
click at [75, 505] on span "Logout" at bounding box center [79, 507] width 27 height 12
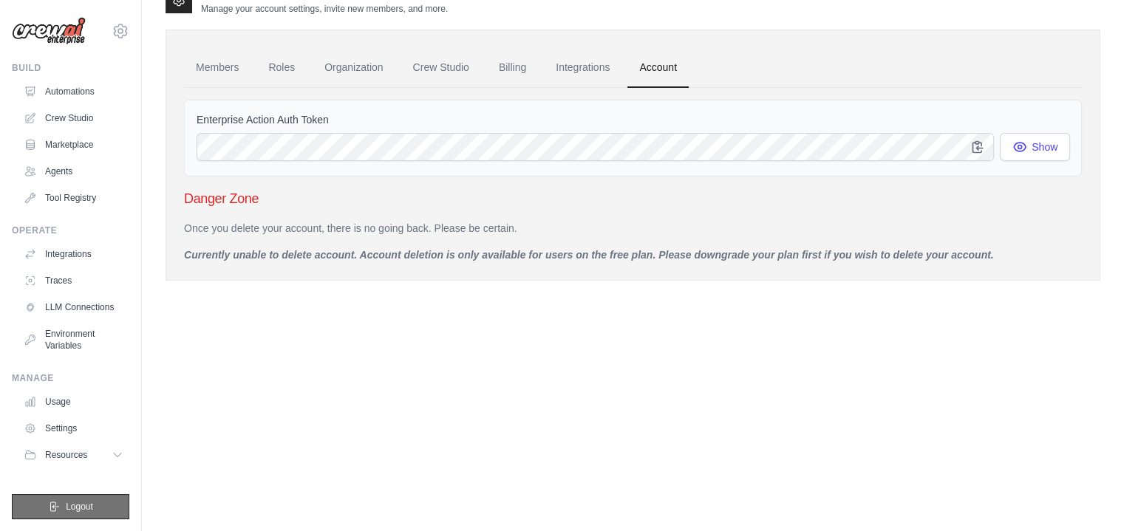
click at [62, 502] on button "Logout" at bounding box center [70, 506] width 117 height 25
